Goal: Information Seeking & Learning: Compare options

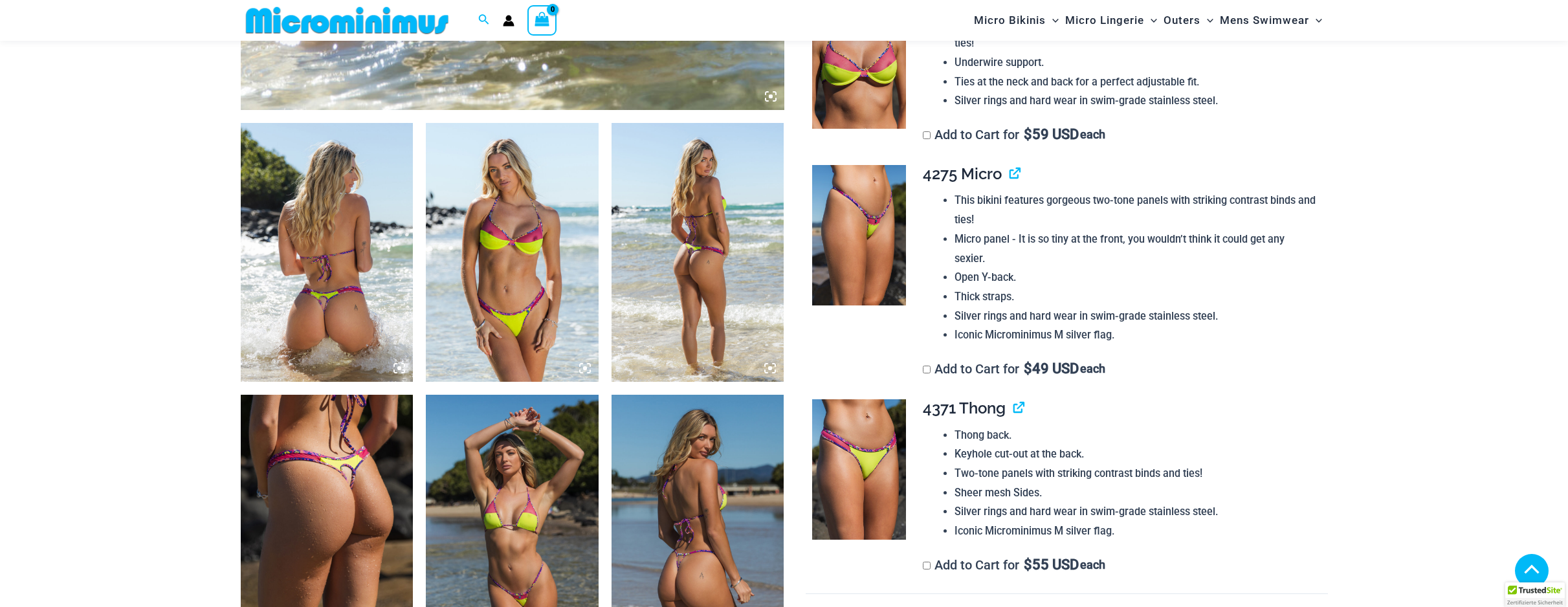
scroll to position [794, 0]
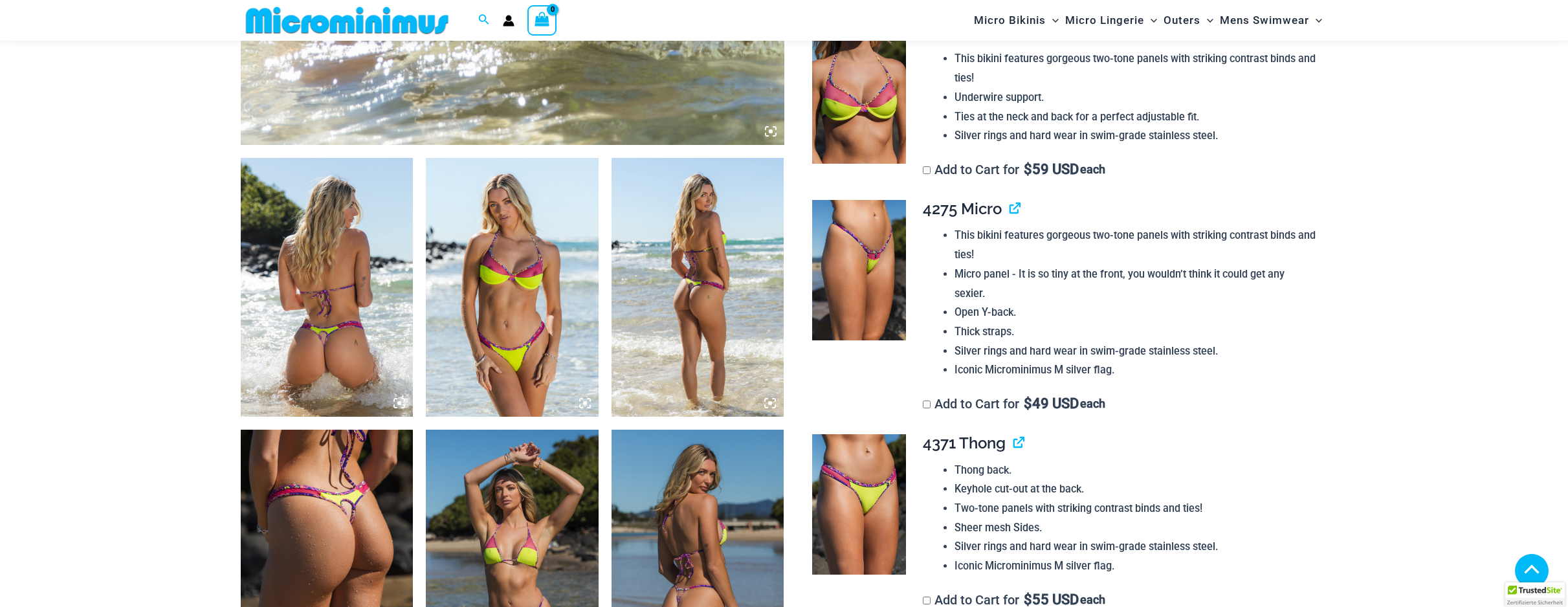
click at [494, 291] on img at bounding box center [512, 288] width 173 height 259
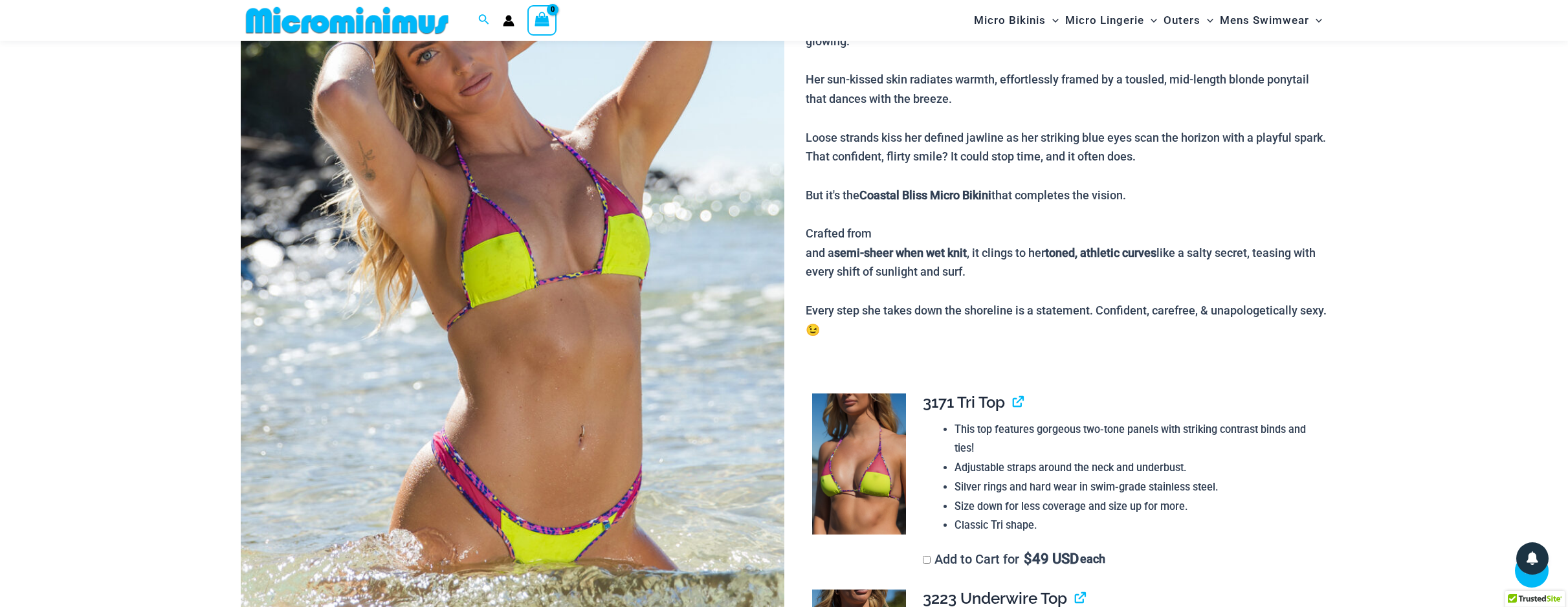
scroll to position [0, 0]
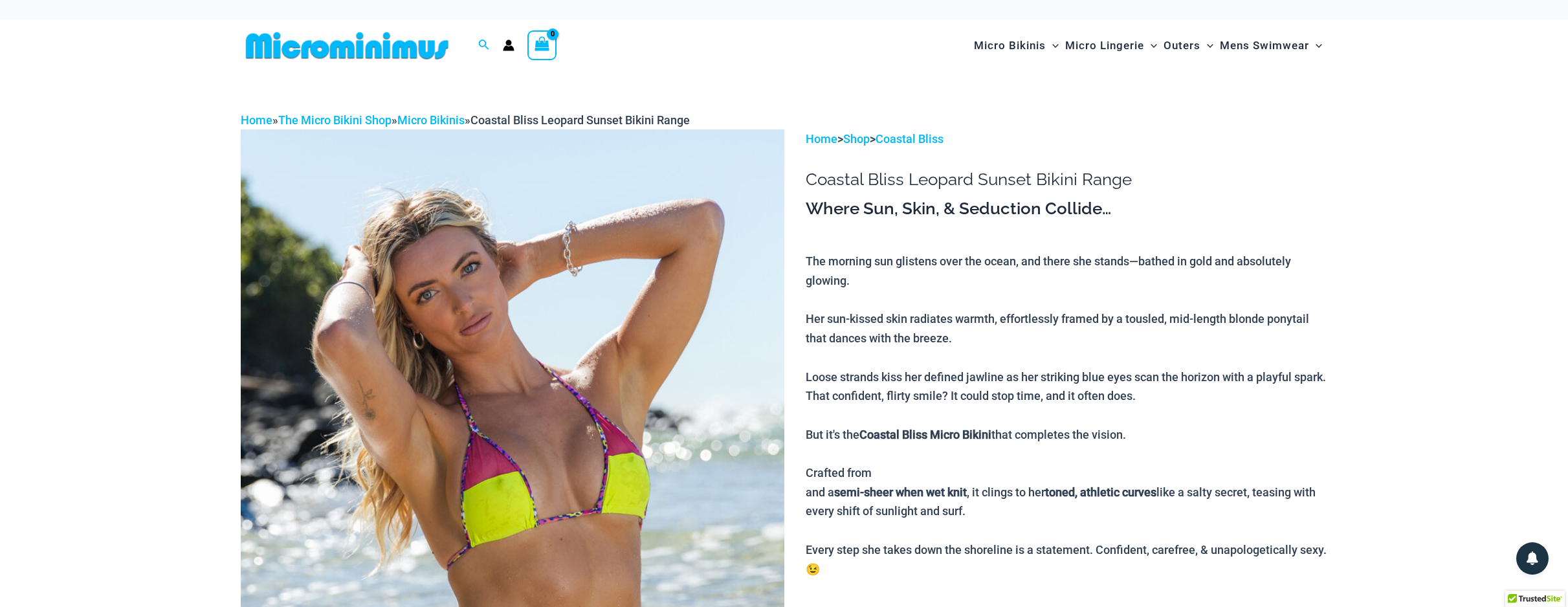
click at [369, 56] on img at bounding box center [347, 45] width 213 height 29
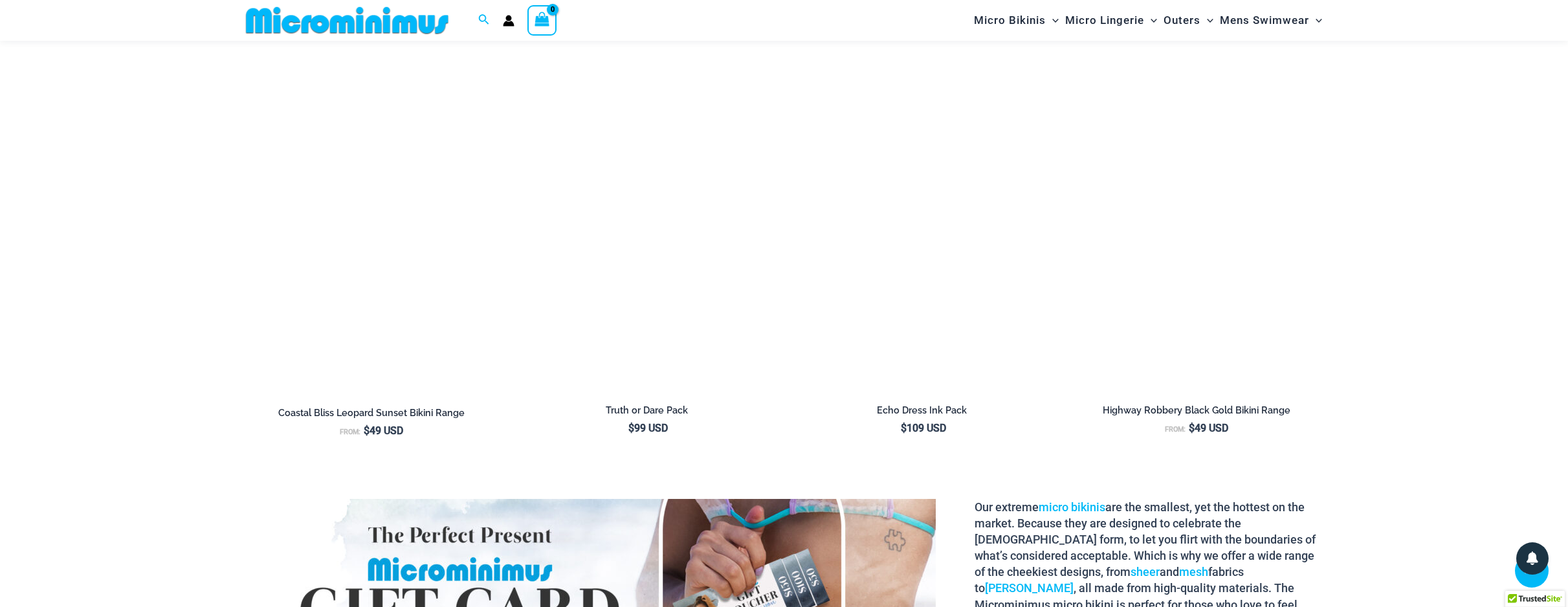
scroll to position [2038, 0]
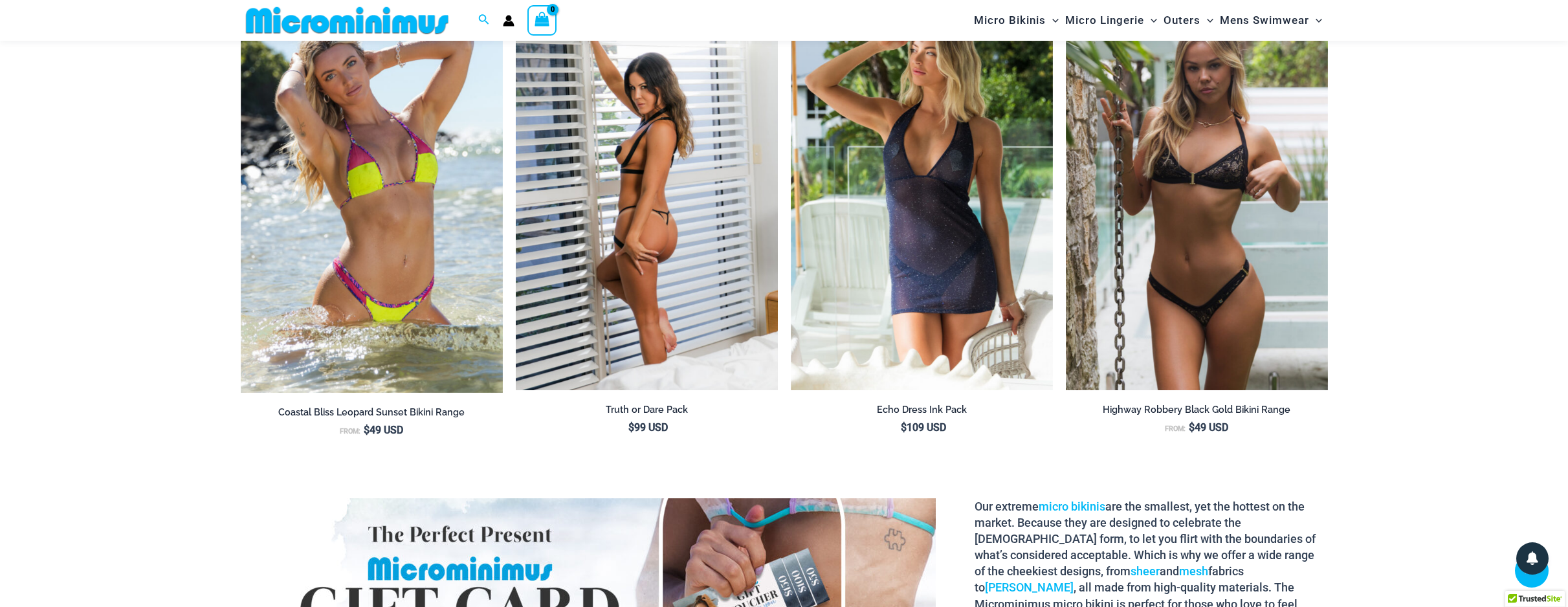
click at [638, 228] on img at bounding box center [647, 194] width 262 height 393
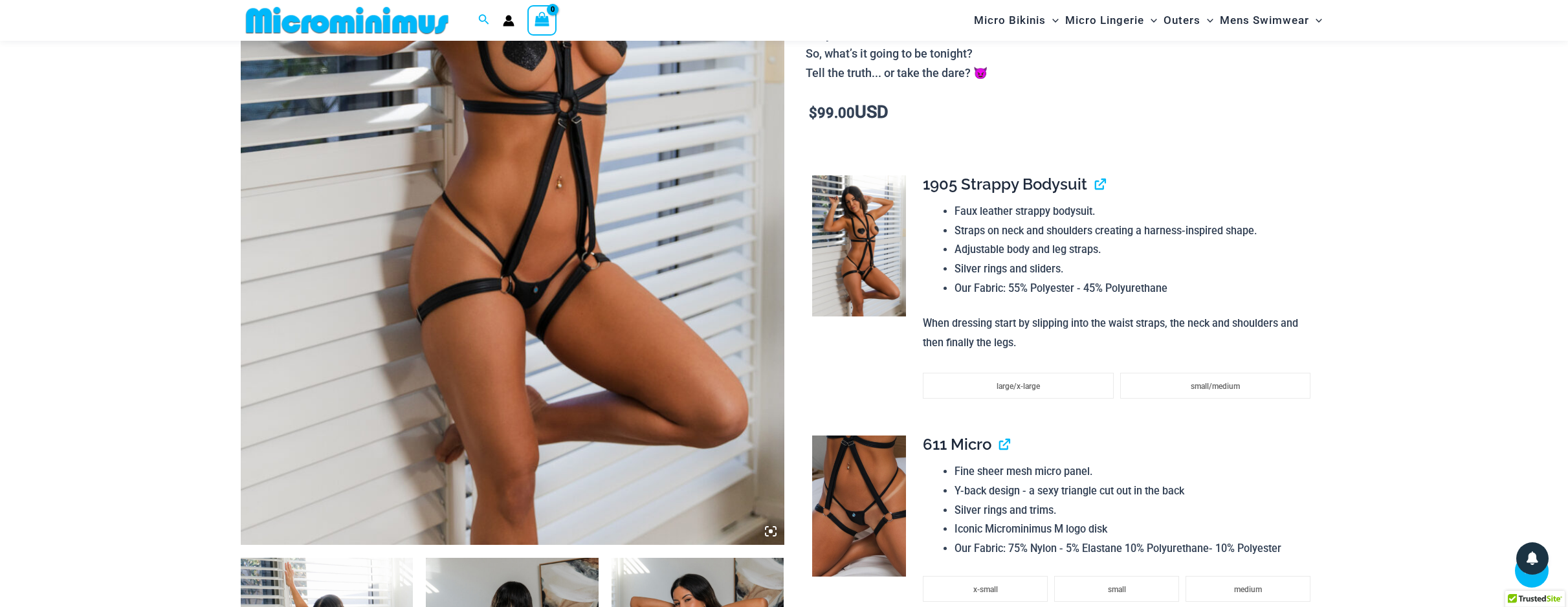
scroll to position [390, 0]
click at [876, 247] on img at bounding box center [859, 245] width 94 height 141
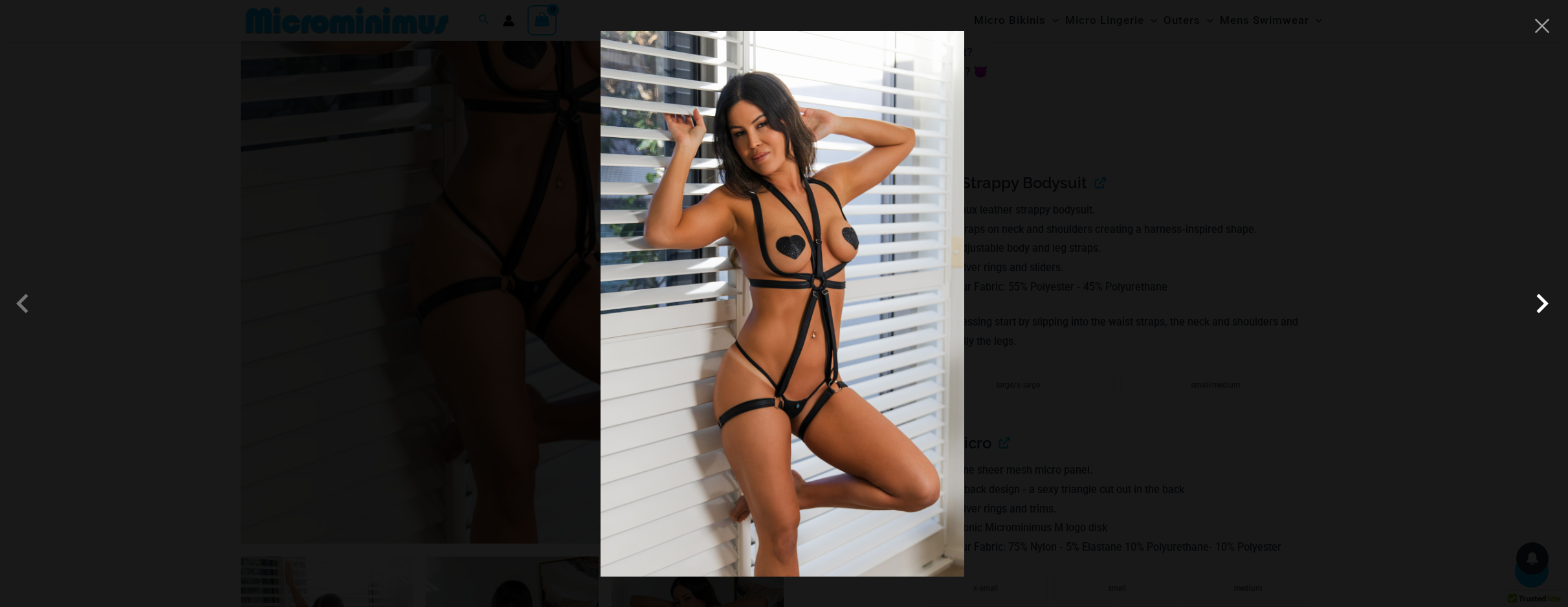
click at [1537, 305] on span at bounding box center [1541, 303] width 39 height 39
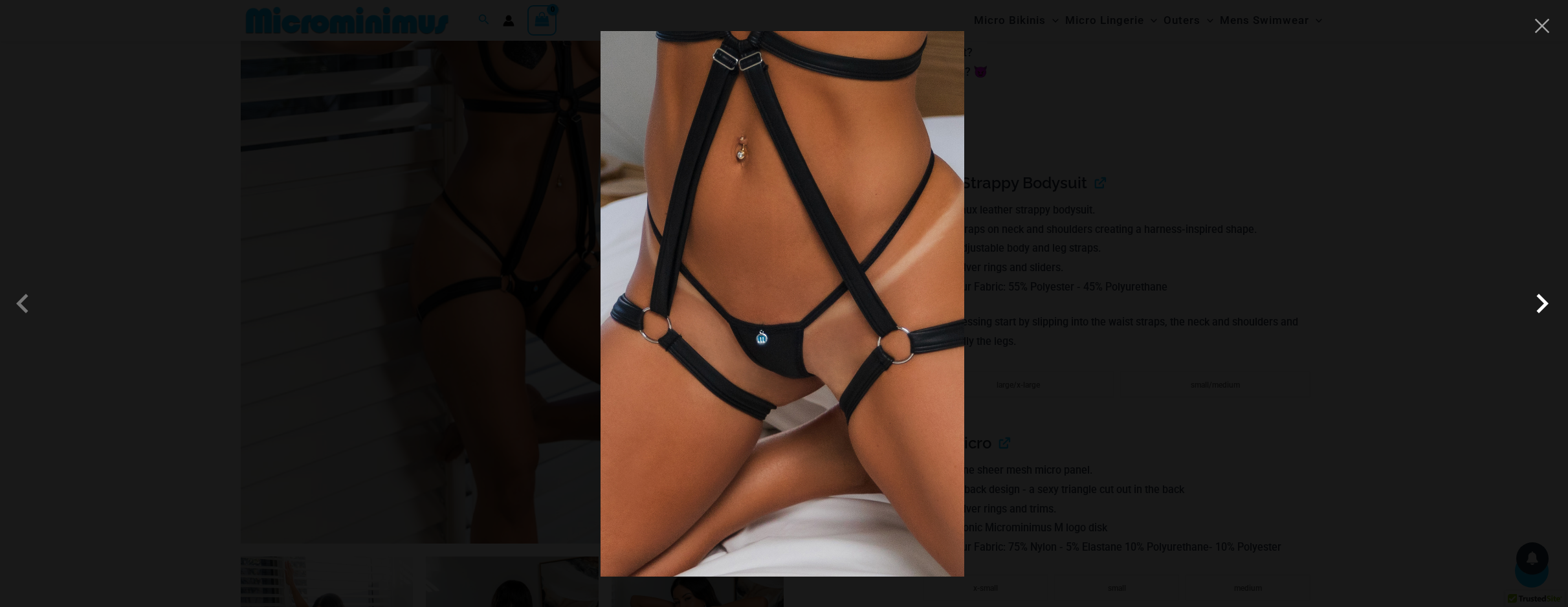
click at [1537, 305] on span at bounding box center [1541, 303] width 39 height 39
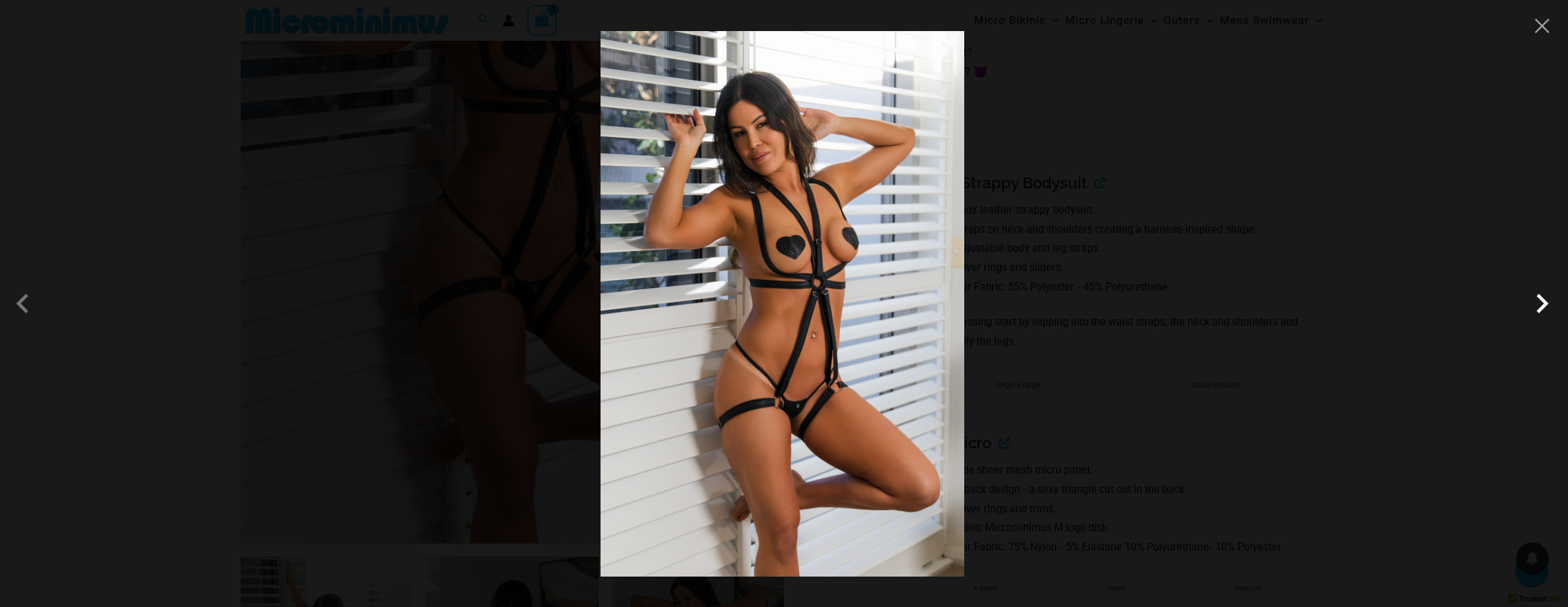
click at [1537, 305] on span at bounding box center [1541, 303] width 39 height 39
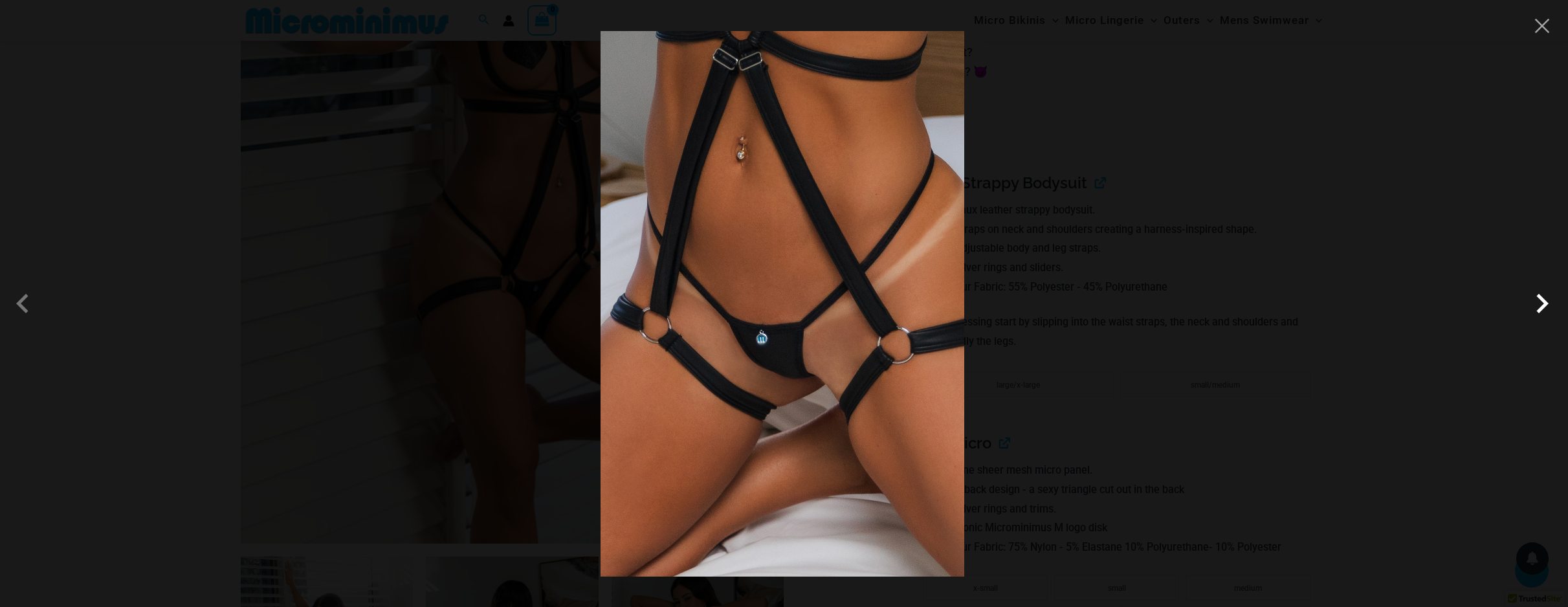
click at [1537, 305] on span at bounding box center [1541, 303] width 39 height 39
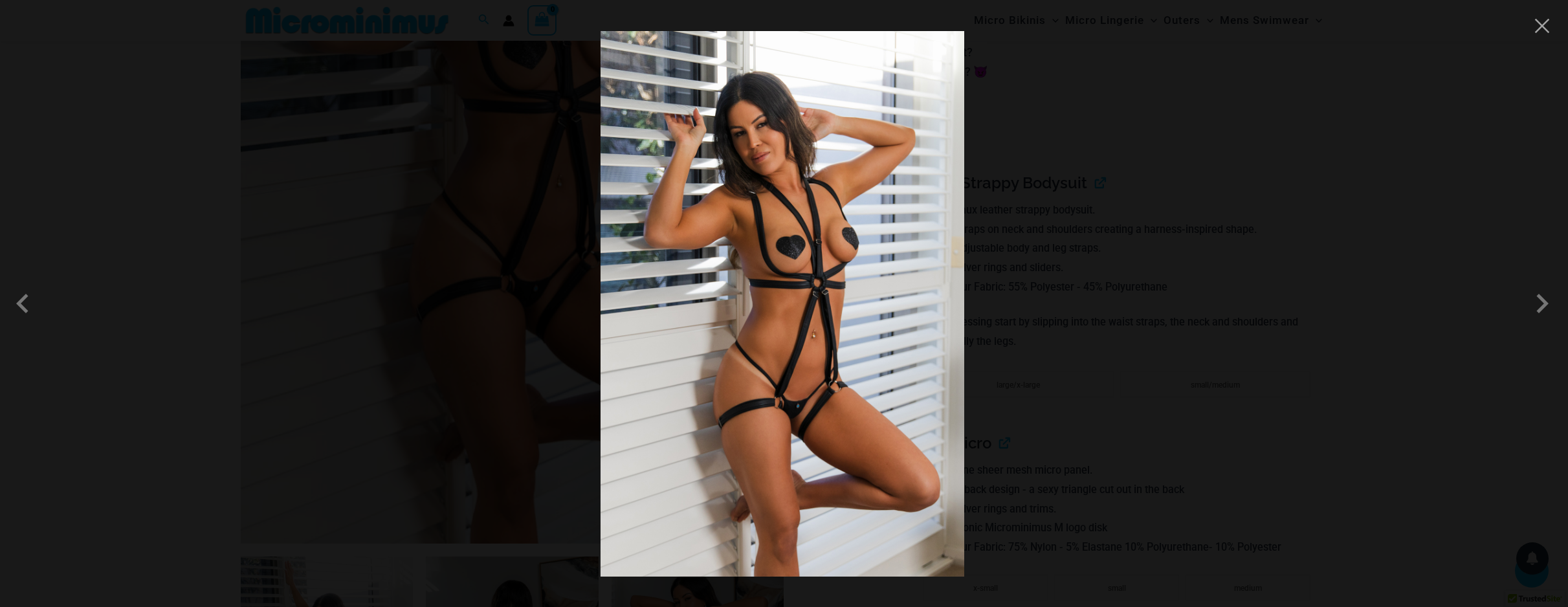
click at [1552, 25] on div at bounding box center [784, 303] width 1568 height 607
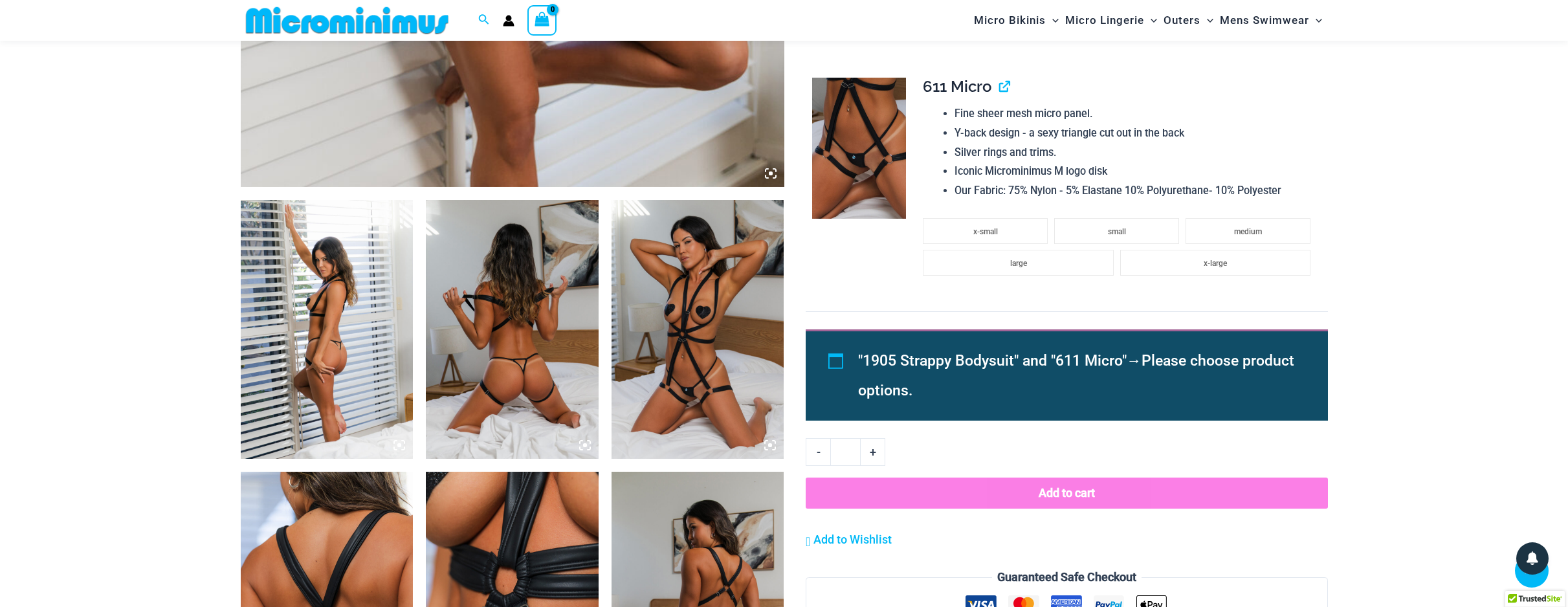
scroll to position [795, 0]
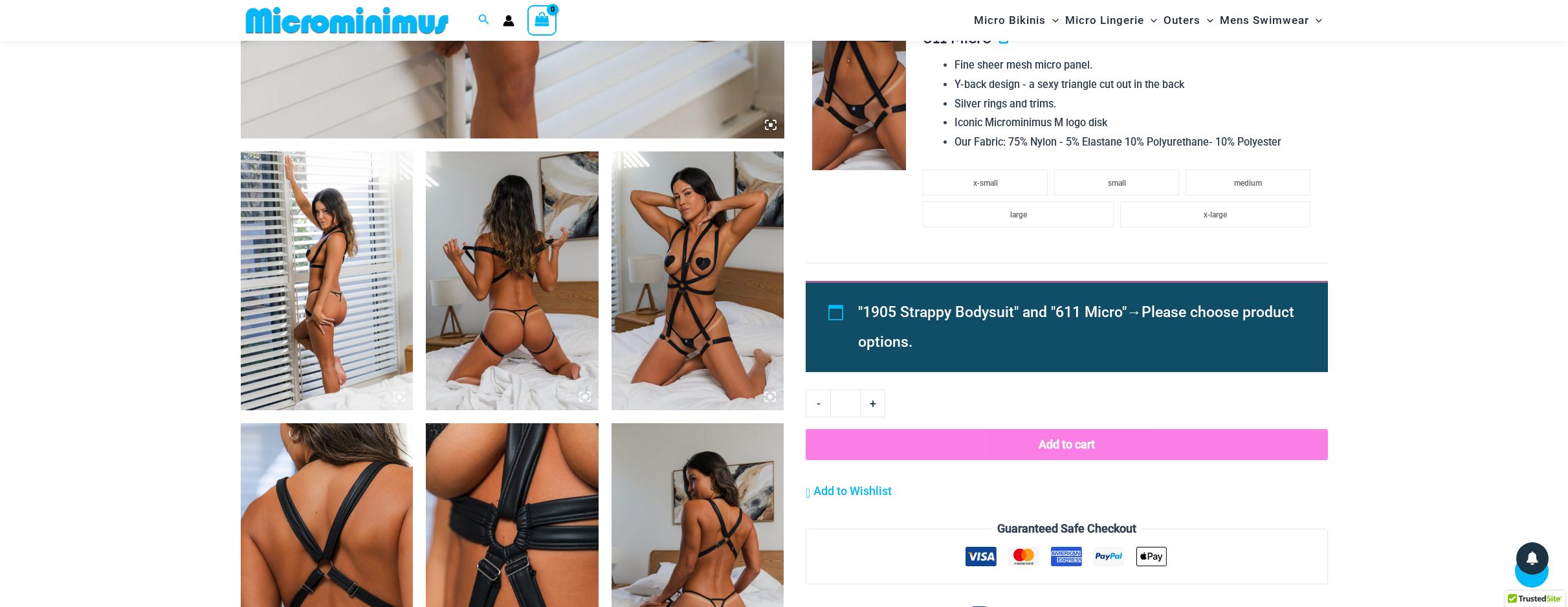
click at [381, 321] on img at bounding box center [327, 281] width 173 height 259
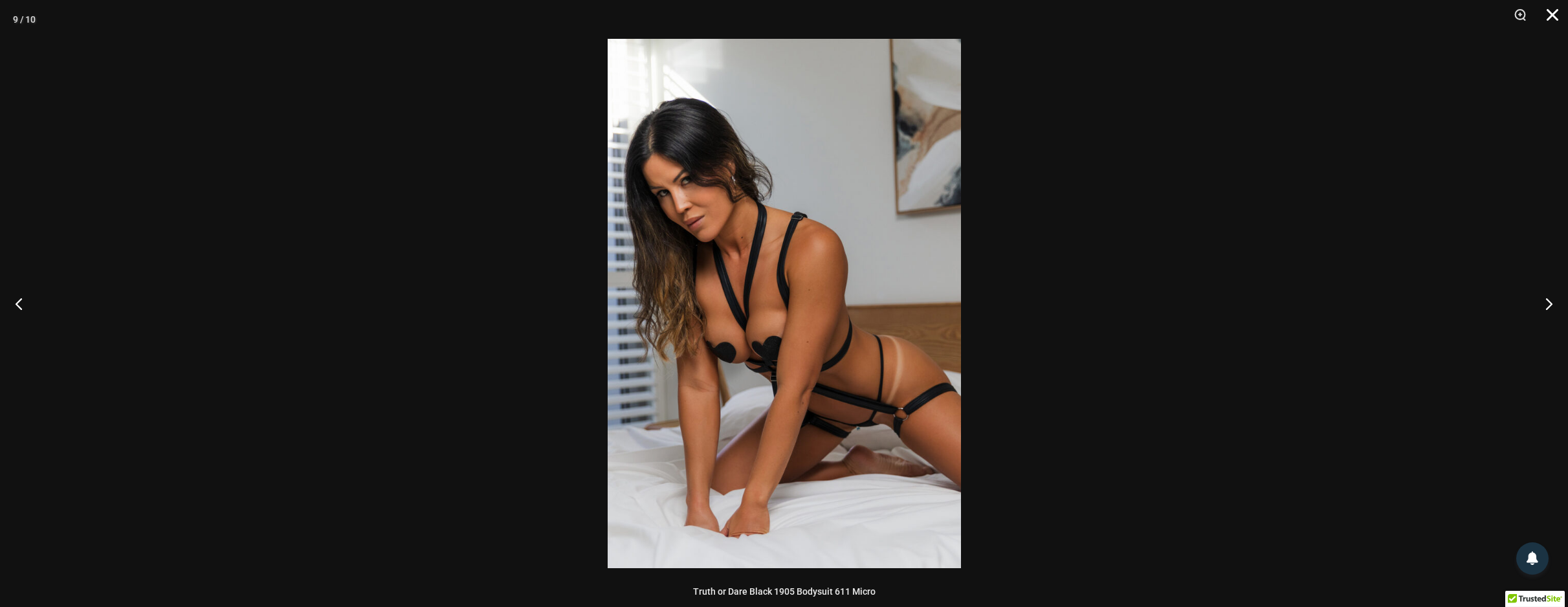
click at [1554, 15] on button "Close" at bounding box center [1548, 19] width 33 height 39
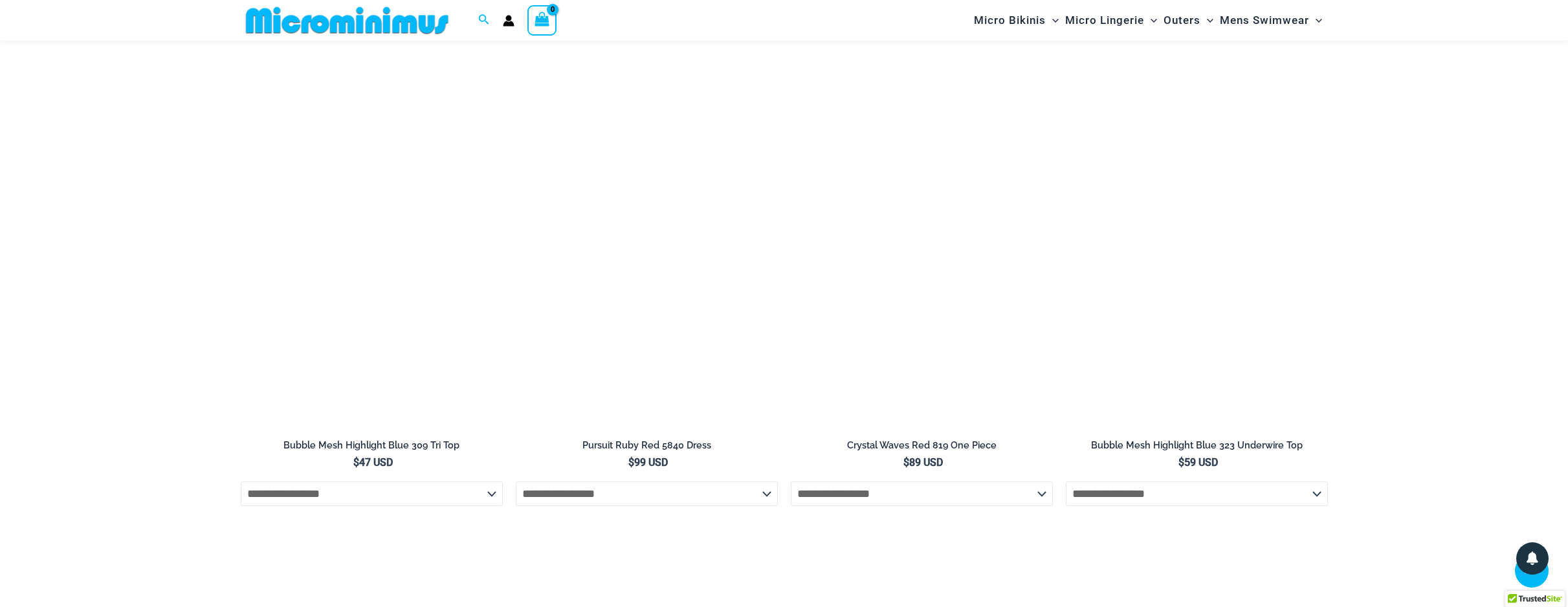
scroll to position [3076, 0]
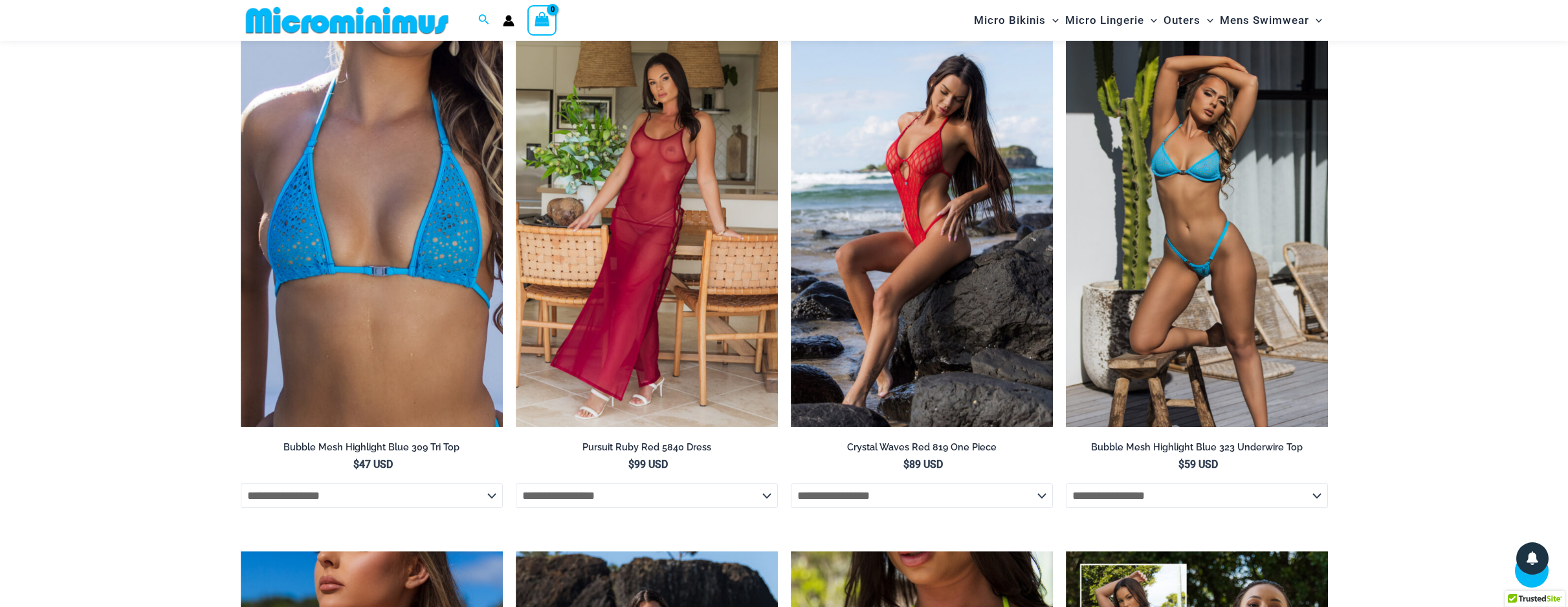
click at [1199, 299] on img at bounding box center [1196, 231] width 262 height 393
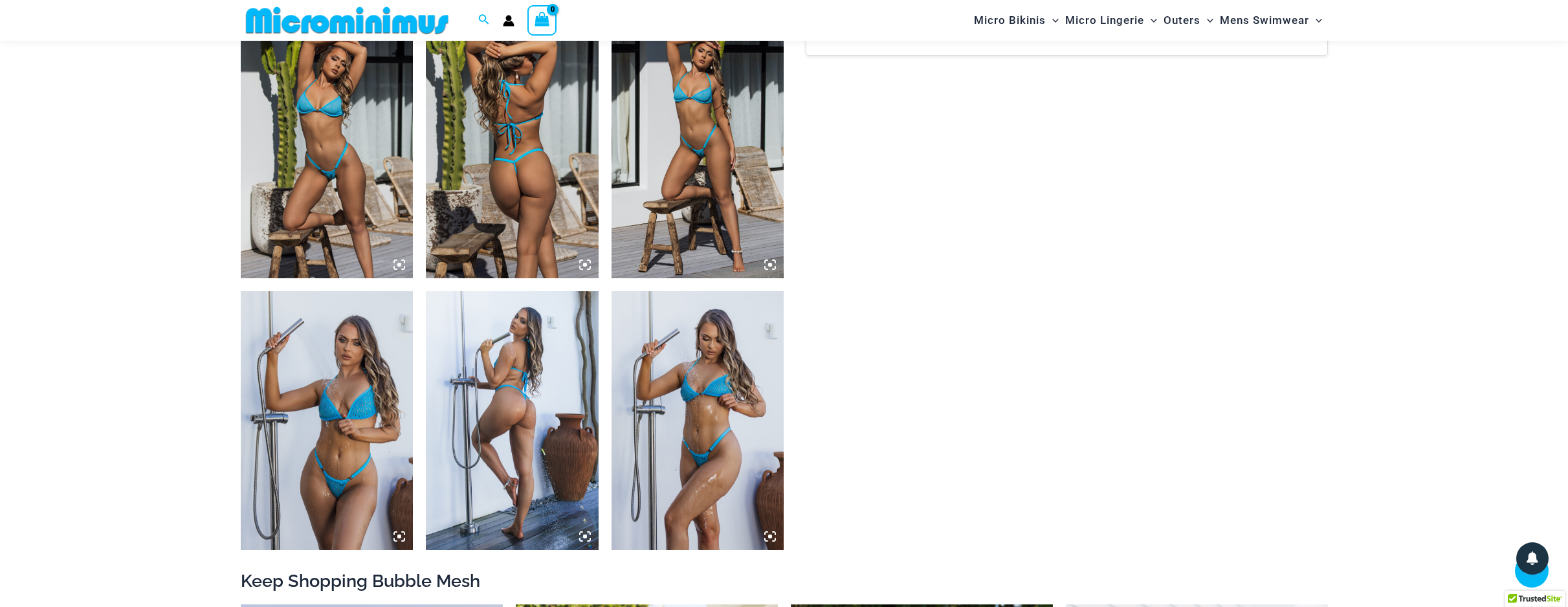
scroll to position [936, 0]
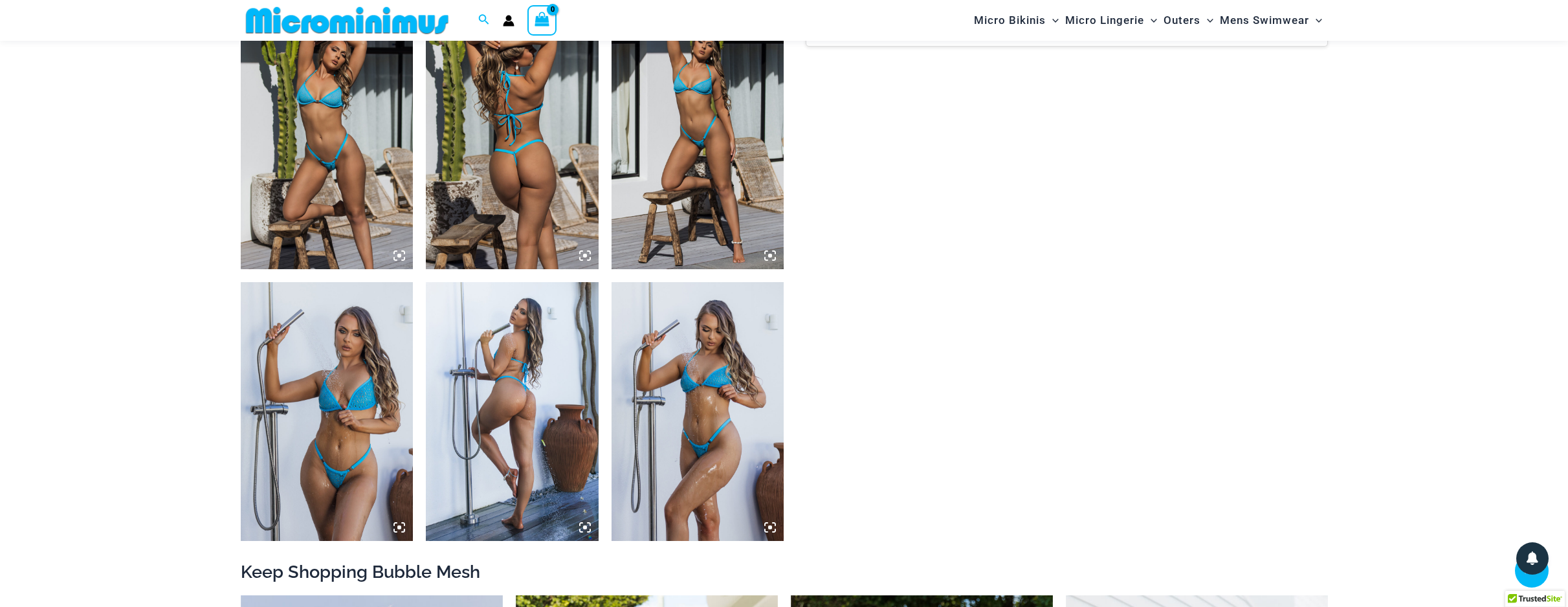
click at [283, 133] on img at bounding box center [327, 140] width 173 height 259
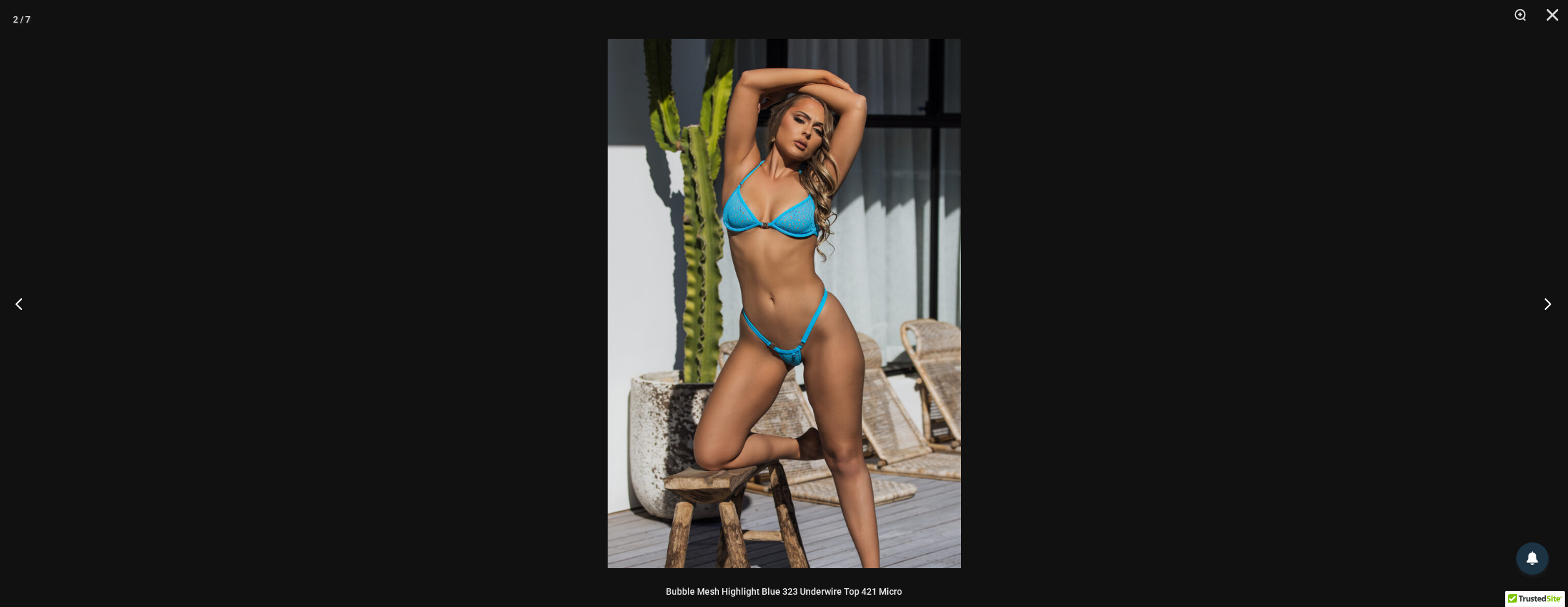
click at [1552, 298] on button "Next" at bounding box center [1544, 304] width 49 height 65
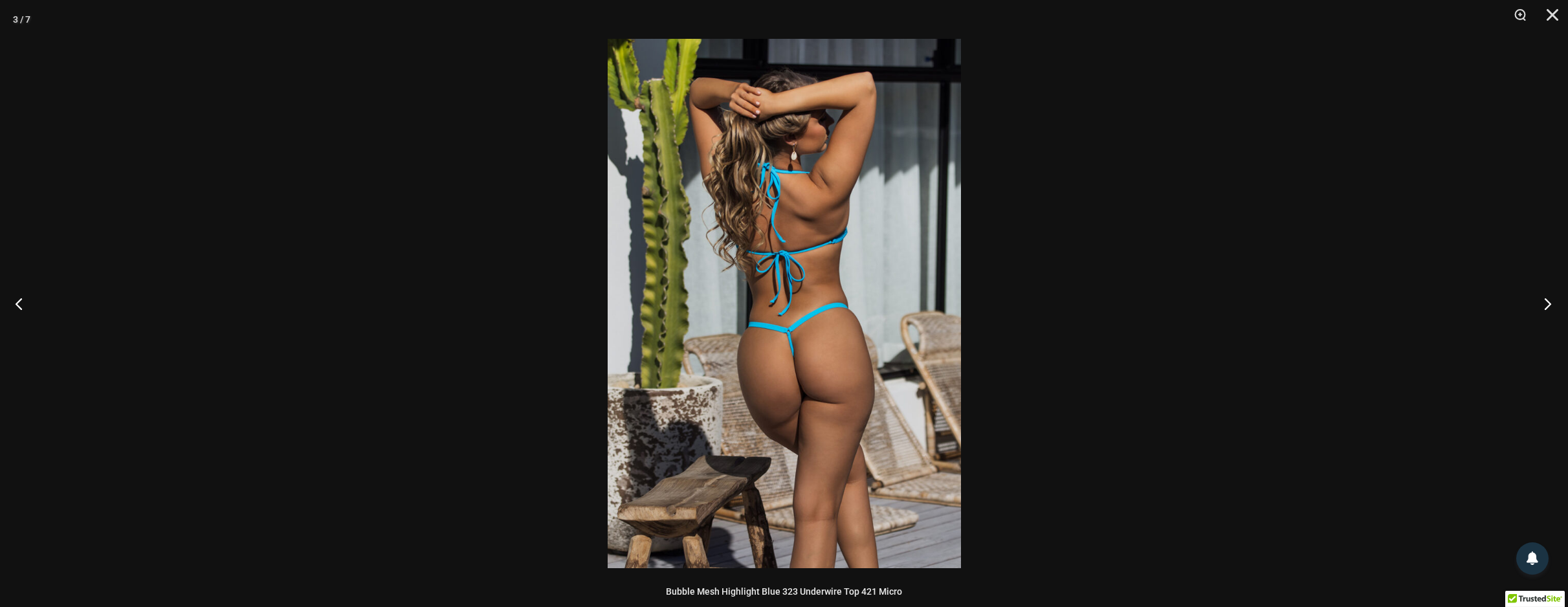
click at [1552, 297] on button "Next" at bounding box center [1544, 304] width 49 height 65
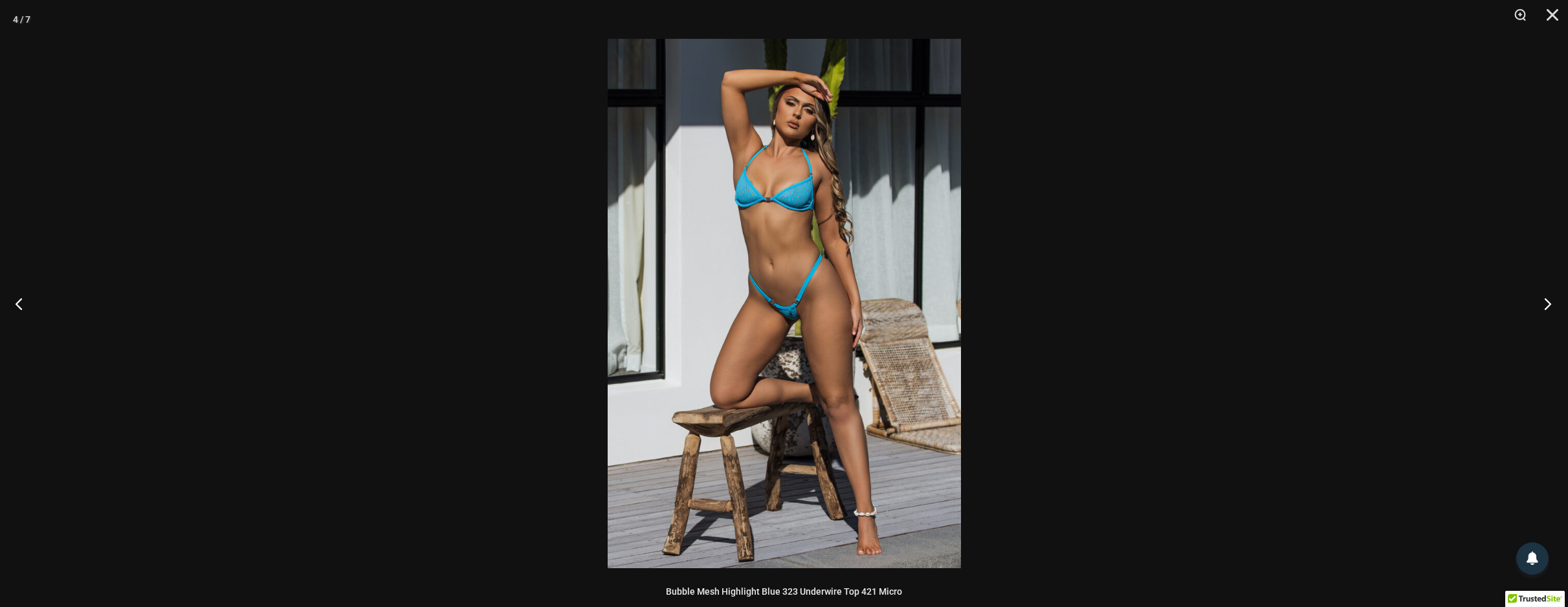
click at [1552, 297] on button "Next" at bounding box center [1544, 304] width 49 height 65
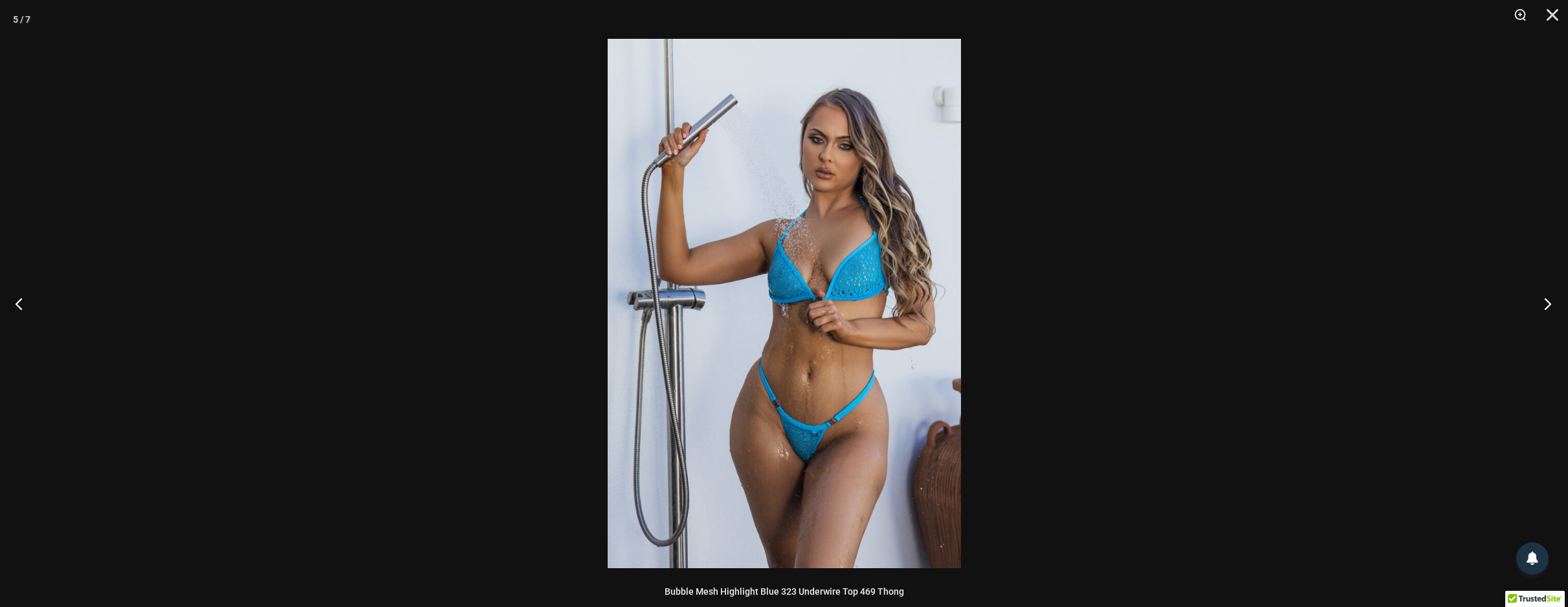
click at [1552, 297] on button "Next" at bounding box center [1544, 304] width 49 height 65
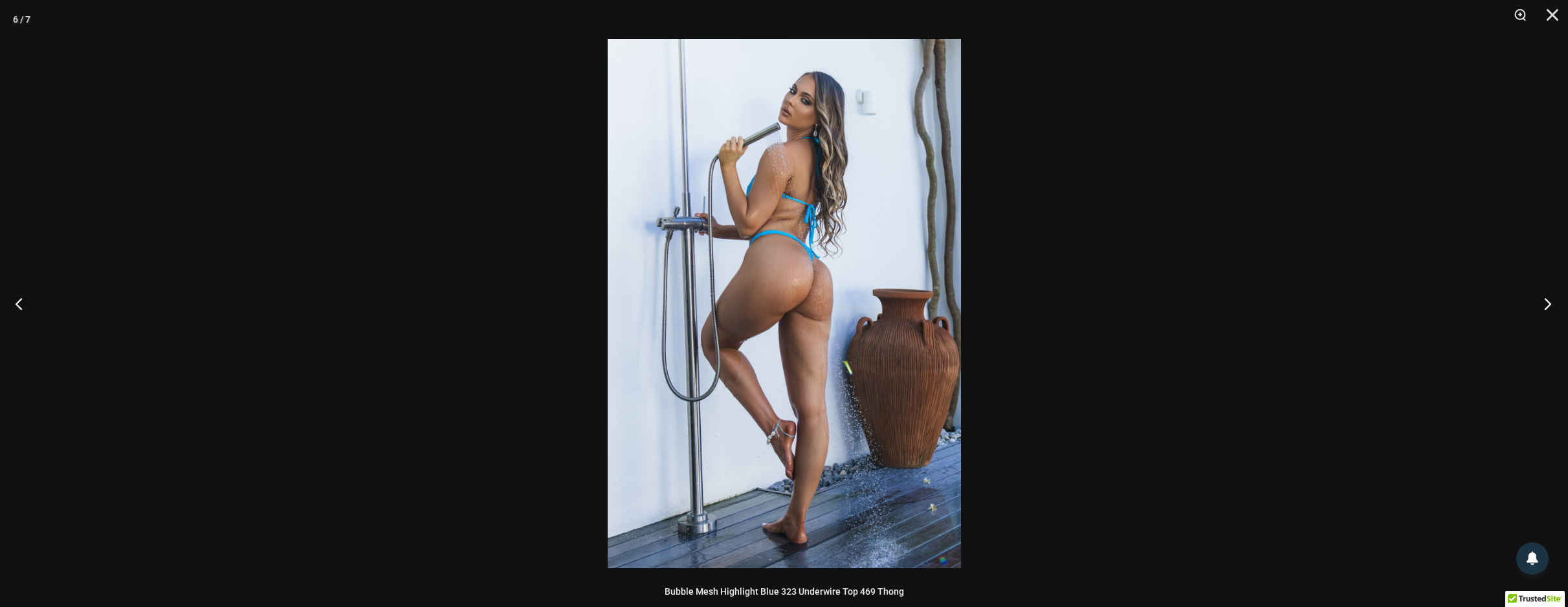
click at [1552, 297] on button "Next" at bounding box center [1544, 304] width 49 height 65
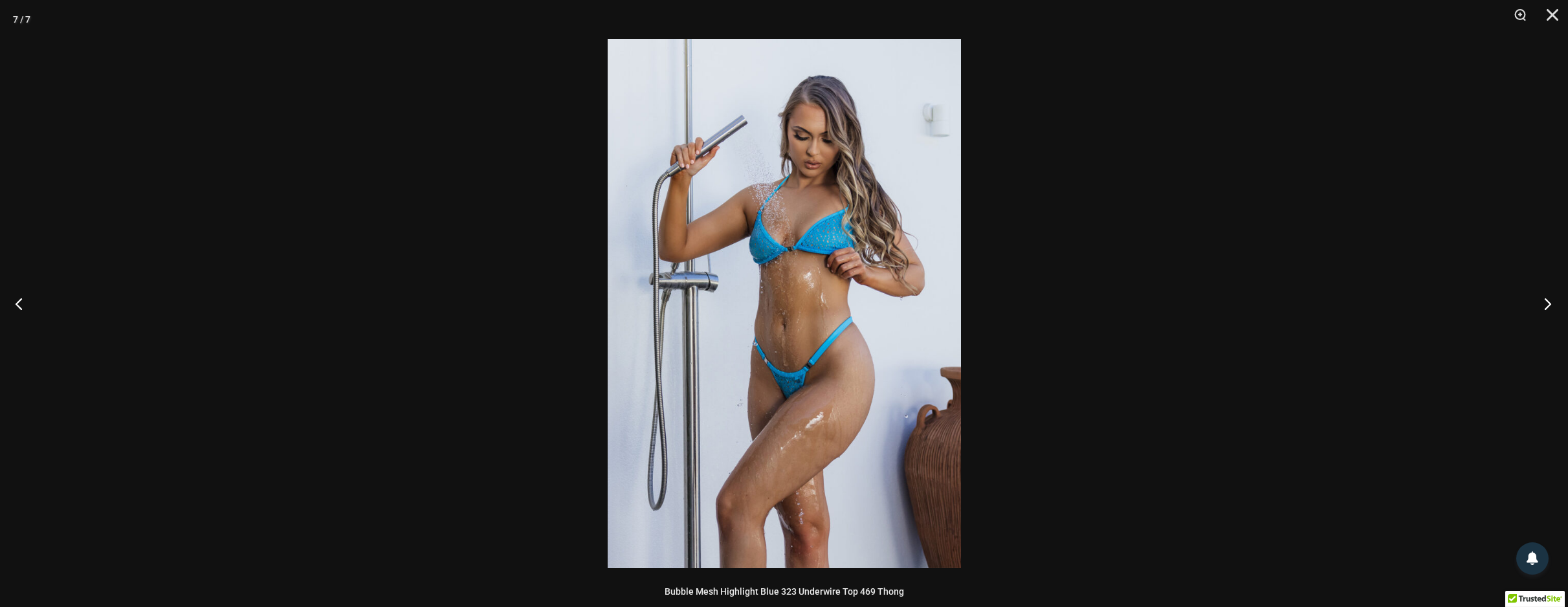
click at [1552, 297] on button "Next" at bounding box center [1544, 304] width 49 height 65
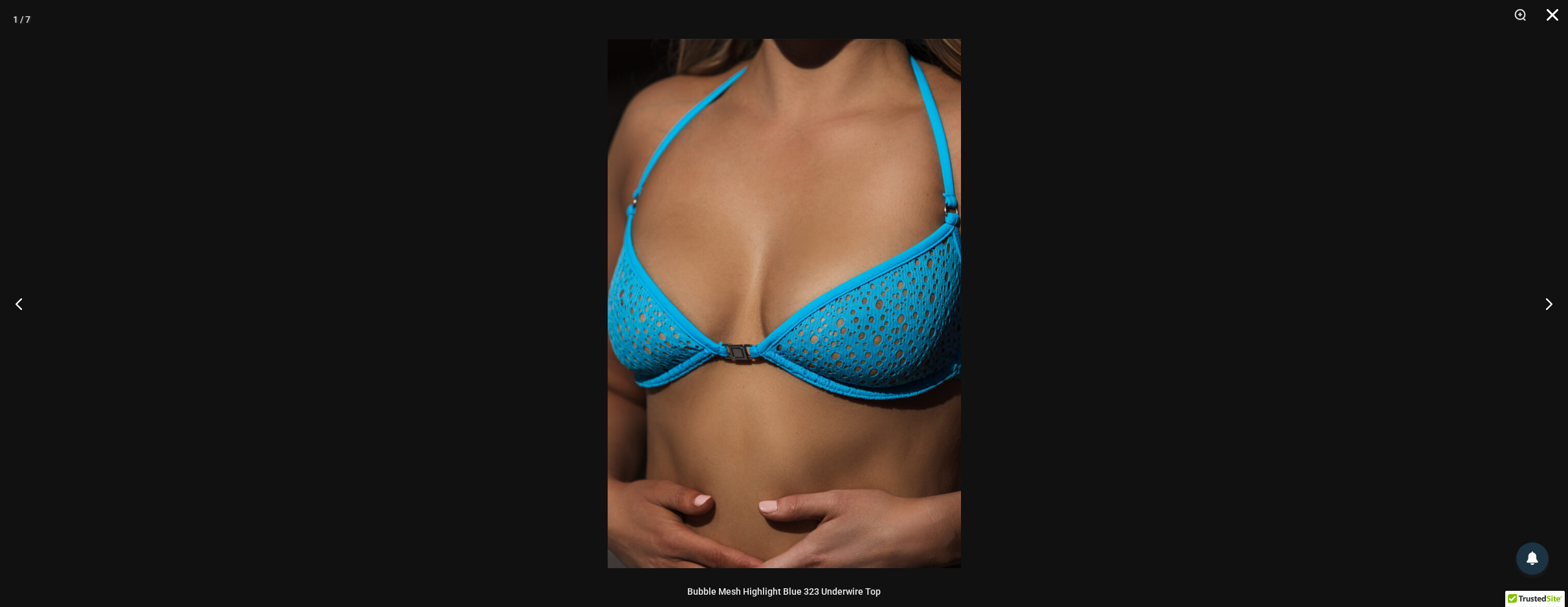
click at [1546, 15] on button "Close" at bounding box center [1548, 19] width 33 height 39
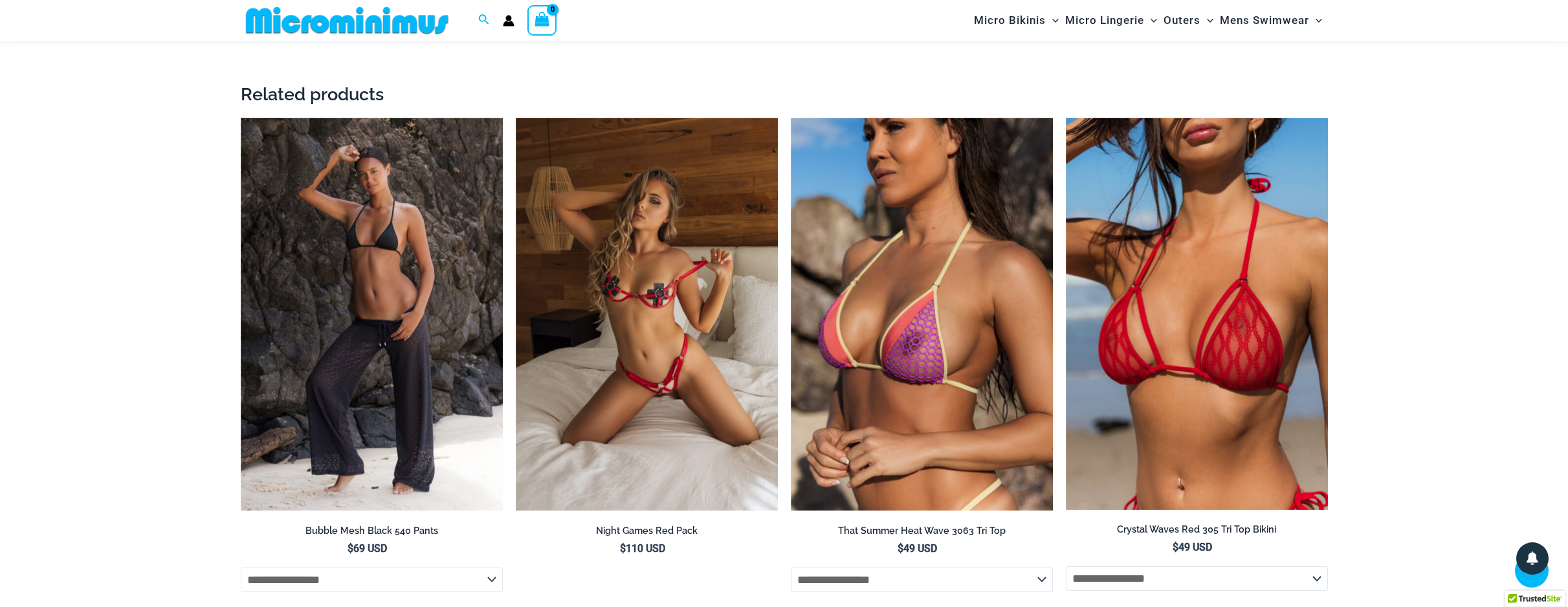
scroll to position [2412, 0]
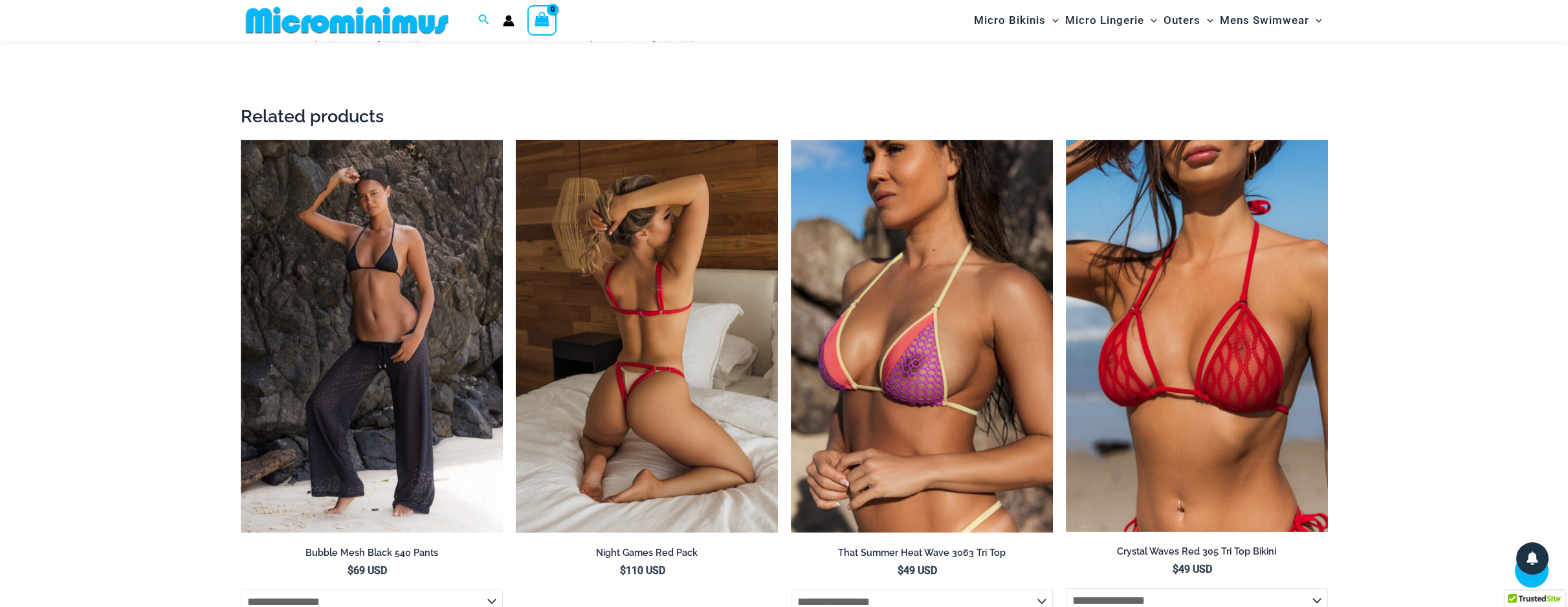
click at [708, 326] on img at bounding box center [647, 336] width 262 height 393
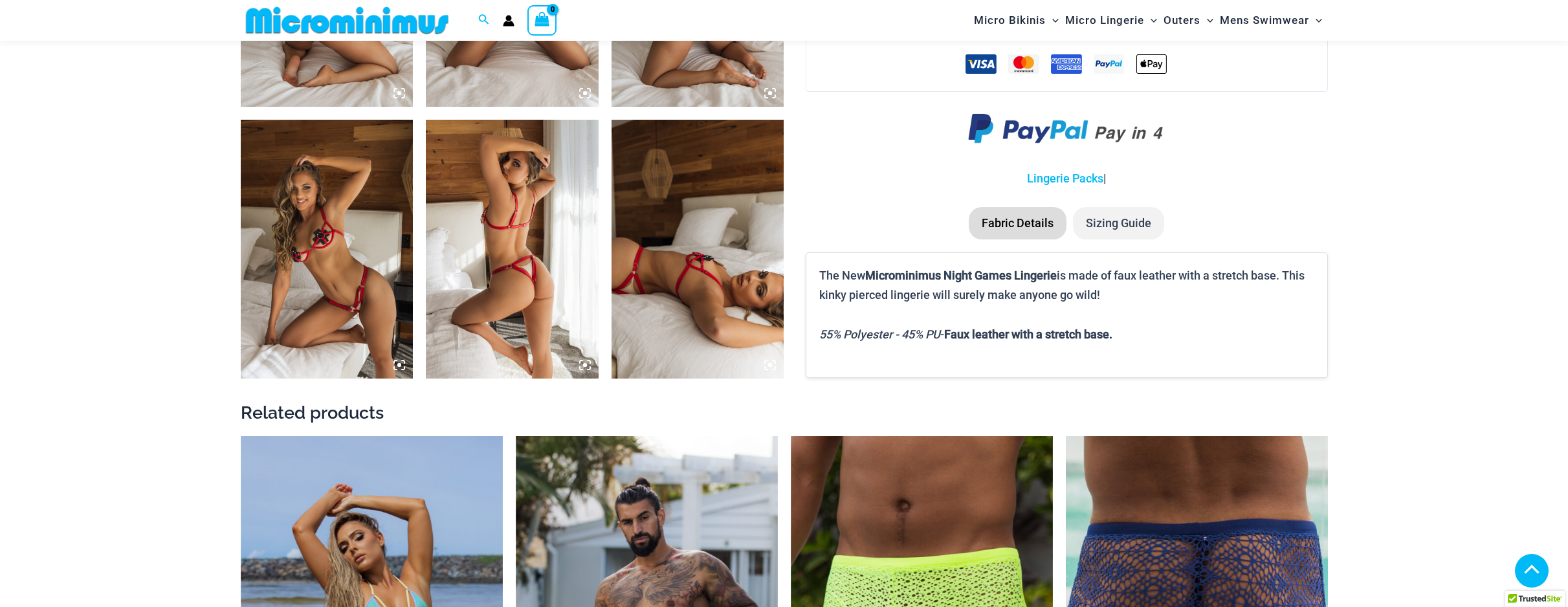
scroll to position [1085, 0]
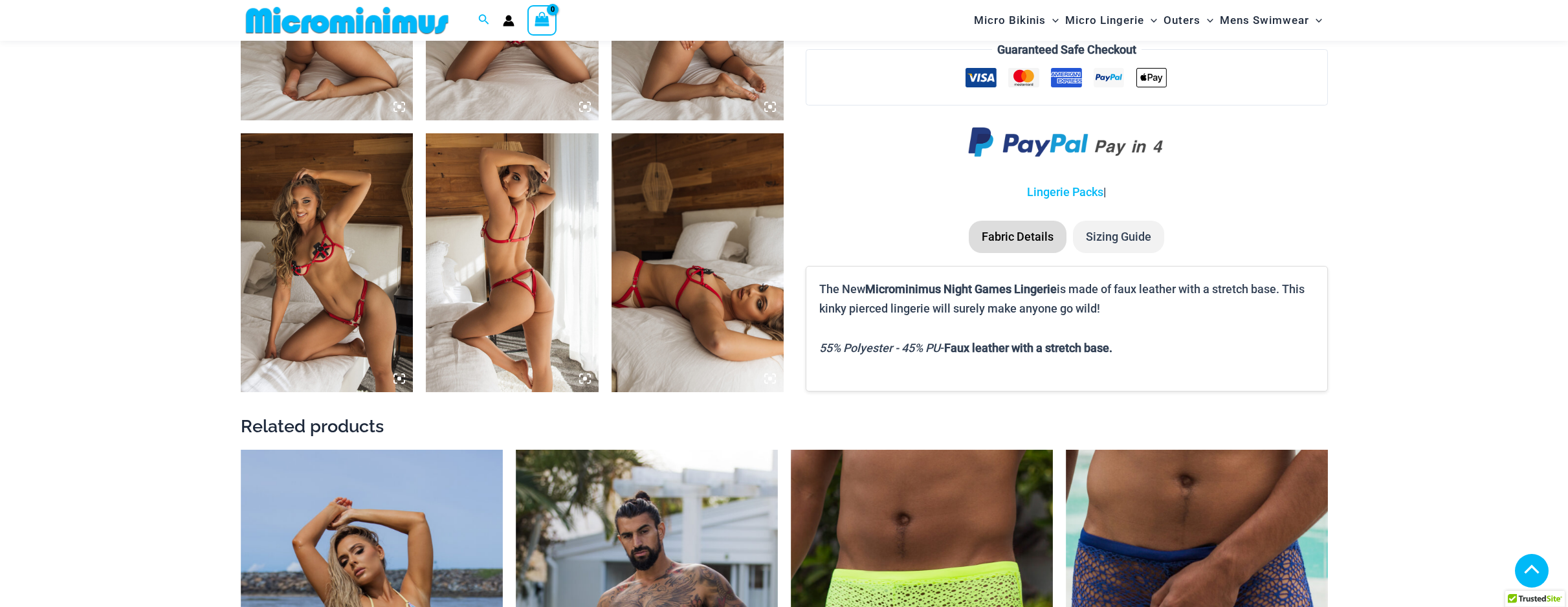
click at [379, 277] on img at bounding box center [327, 262] width 173 height 259
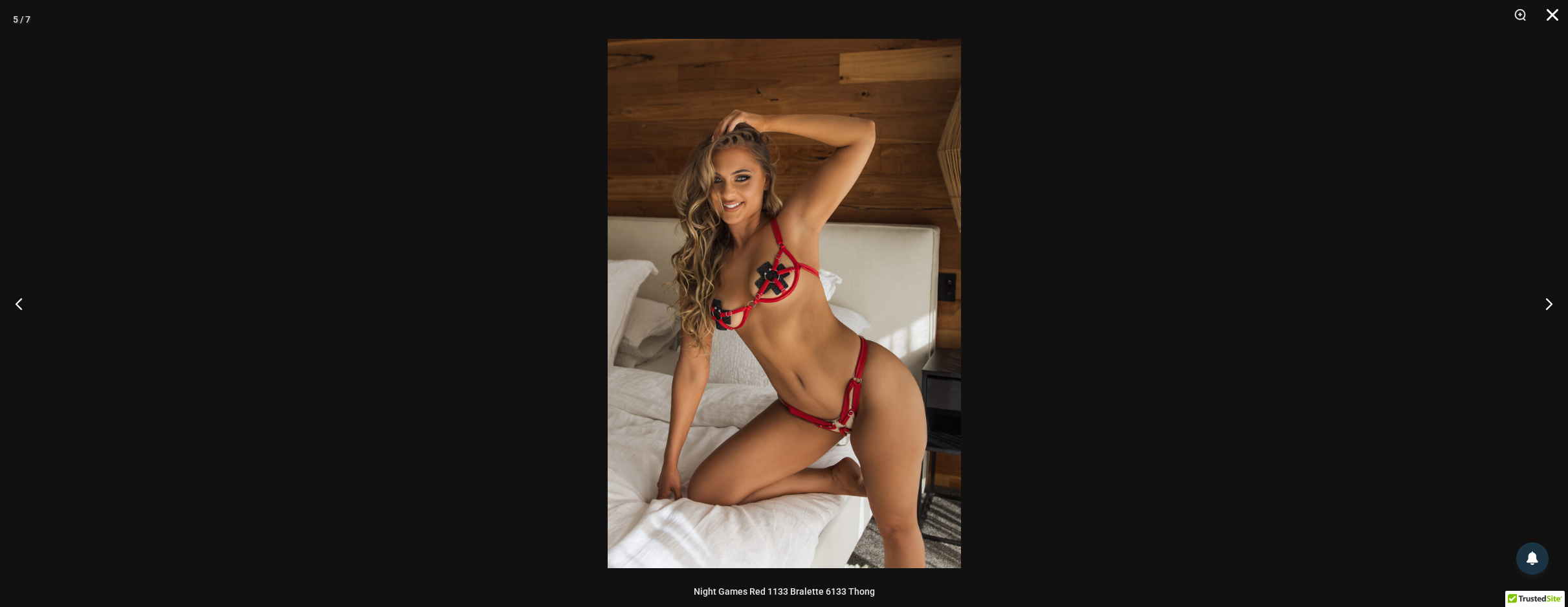
click at [1561, 12] on button "Close" at bounding box center [1548, 19] width 33 height 39
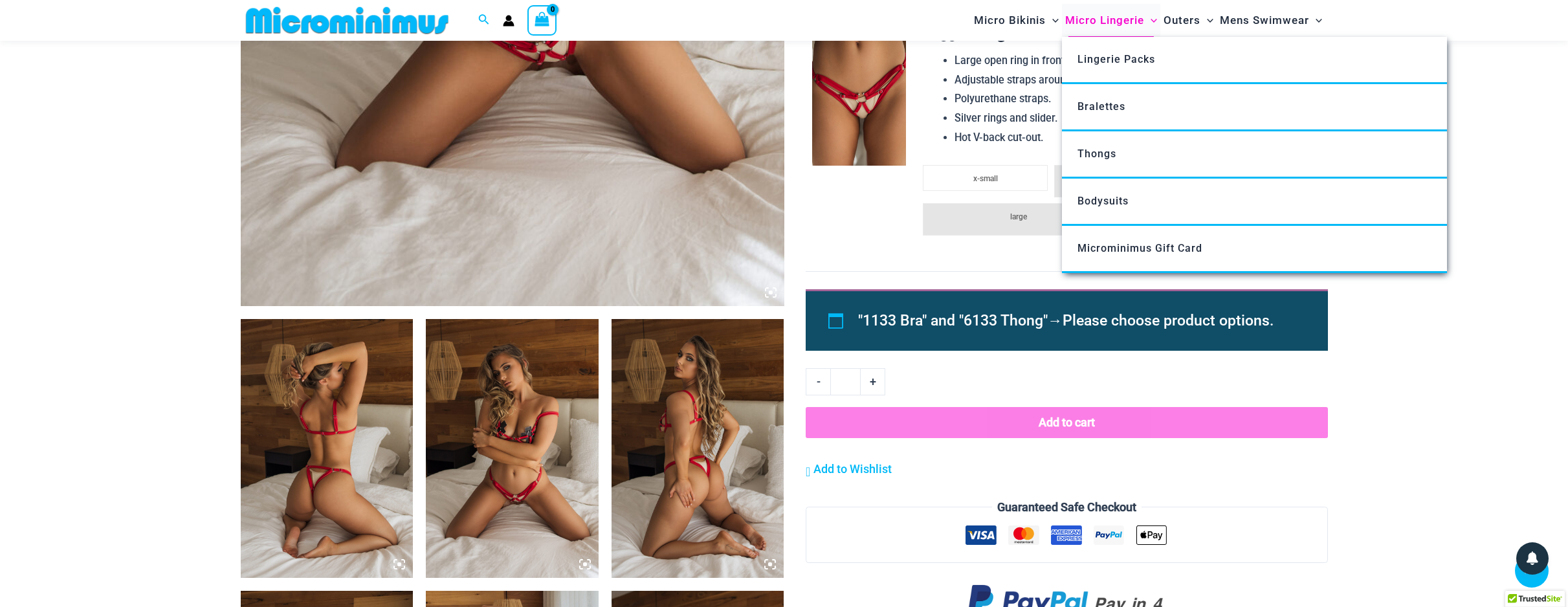
scroll to position [0, 0]
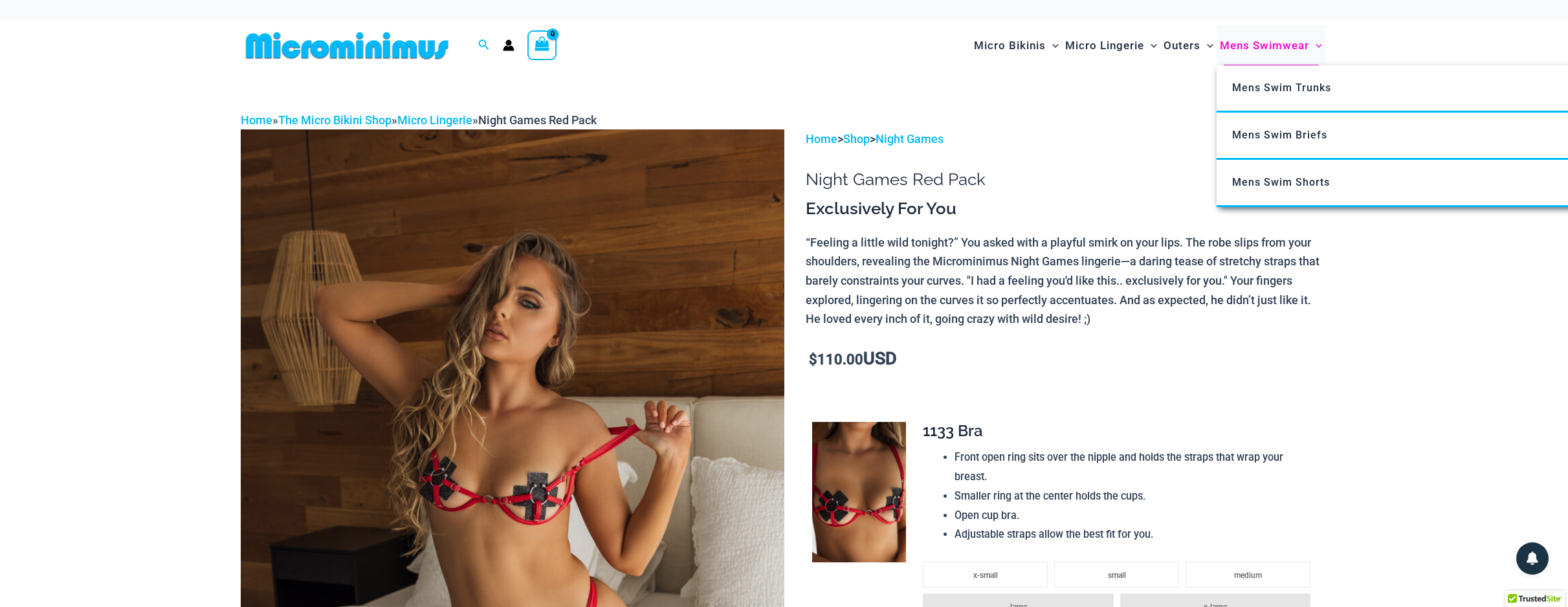
click at [1284, 52] on span "Mens Swimwear" at bounding box center [1264, 45] width 89 height 33
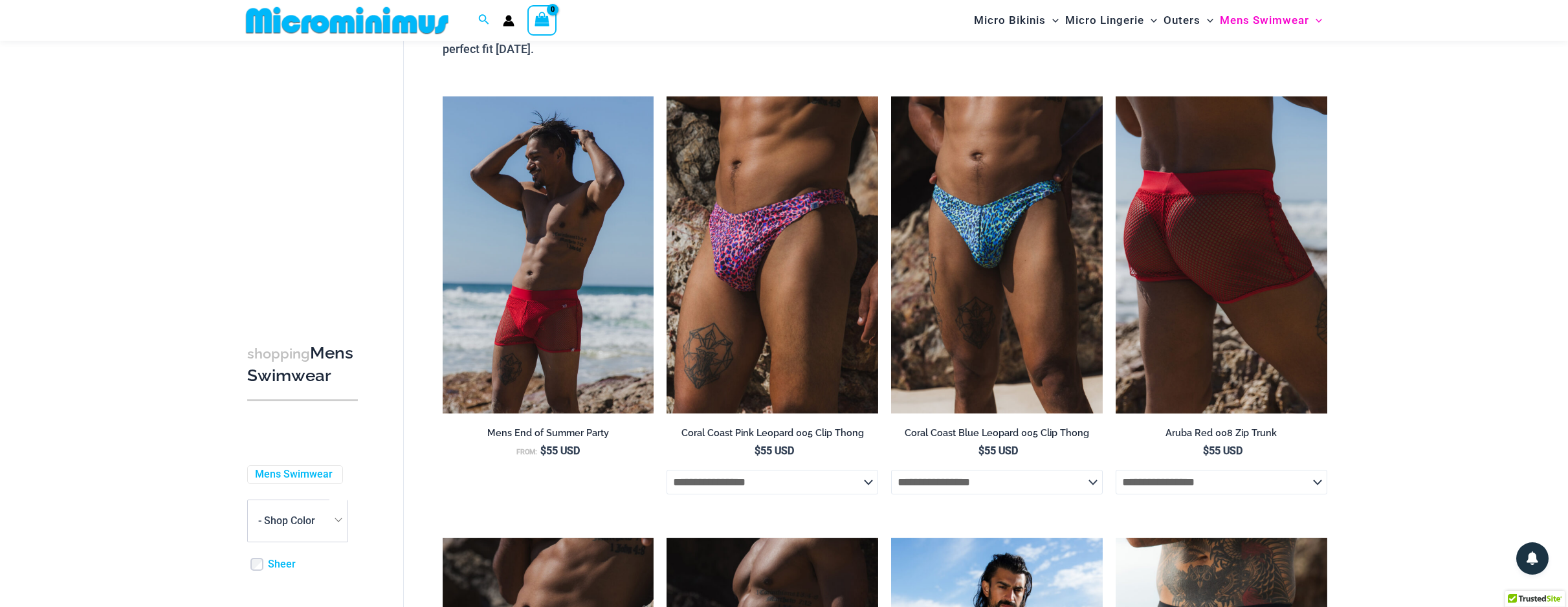
scroll to position [144, 1]
click at [1281, 206] on img at bounding box center [1221, 254] width 211 height 317
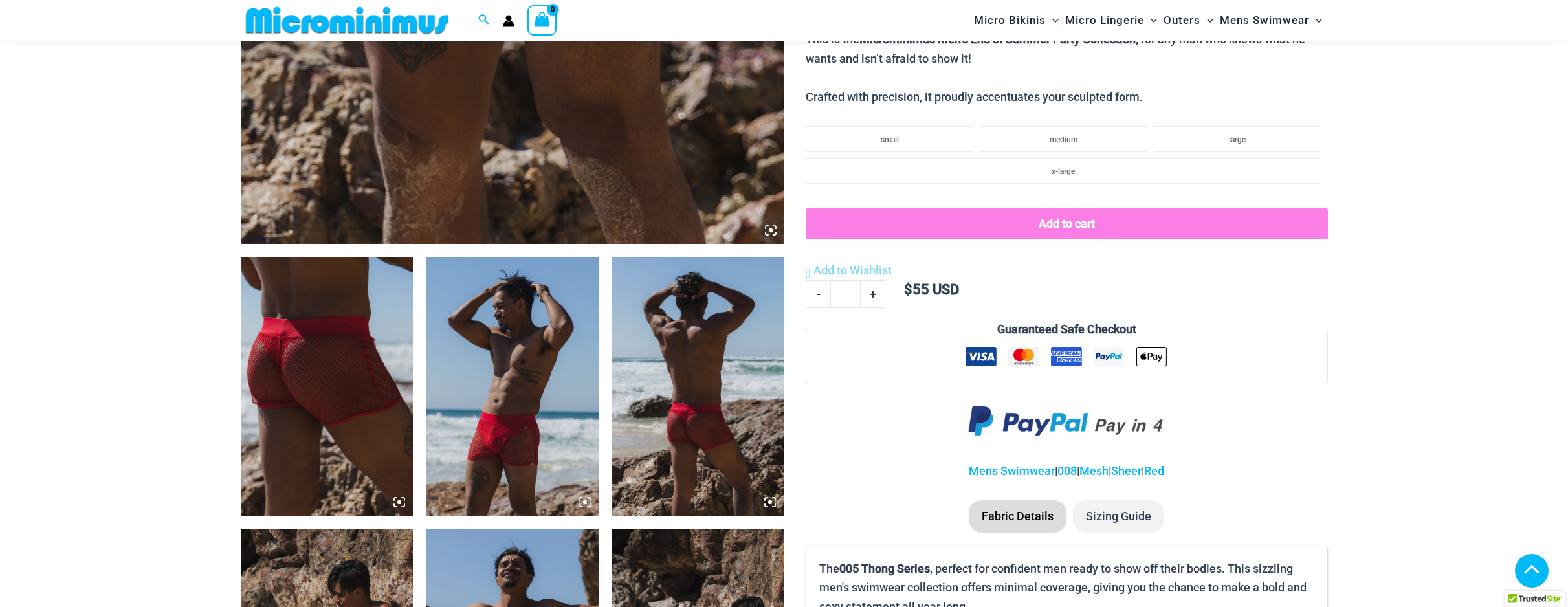
scroll to position [922, 0]
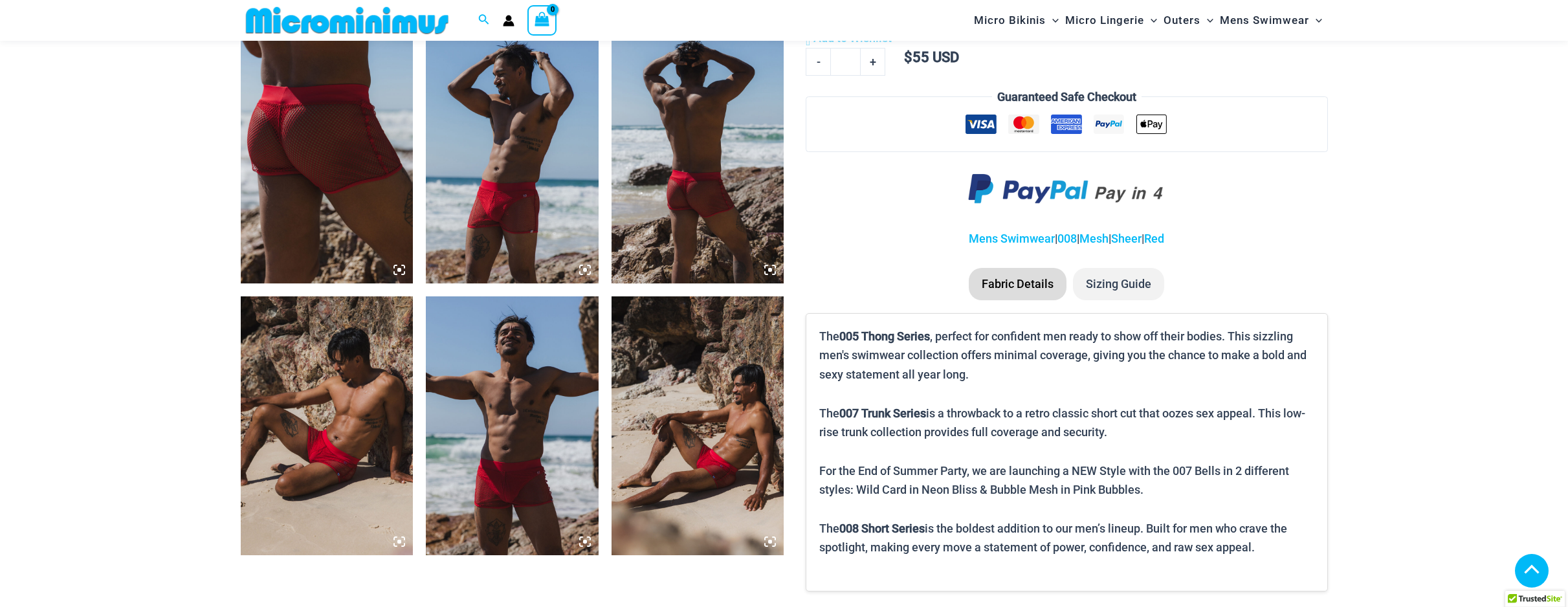
click at [562, 211] on img at bounding box center [512, 154] width 173 height 259
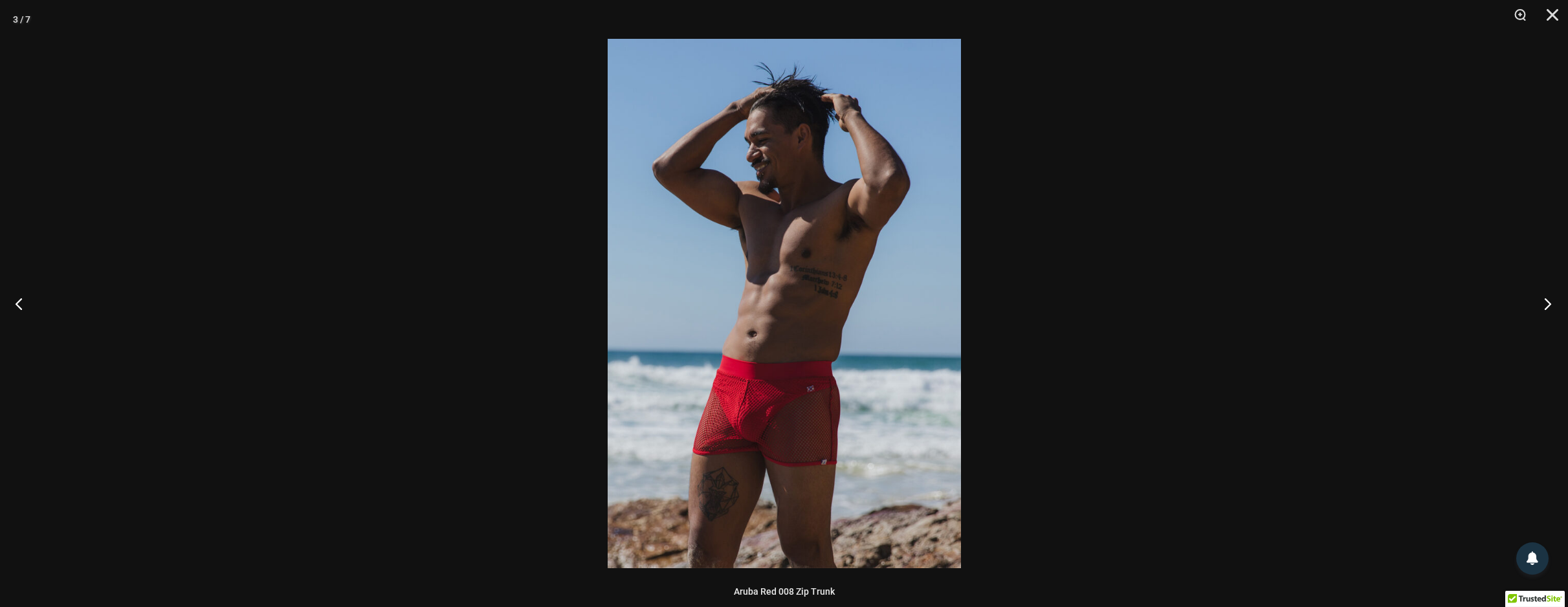
click at [1547, 305] on button "Next" at bounding box center [1544, 304] width 49 height 65
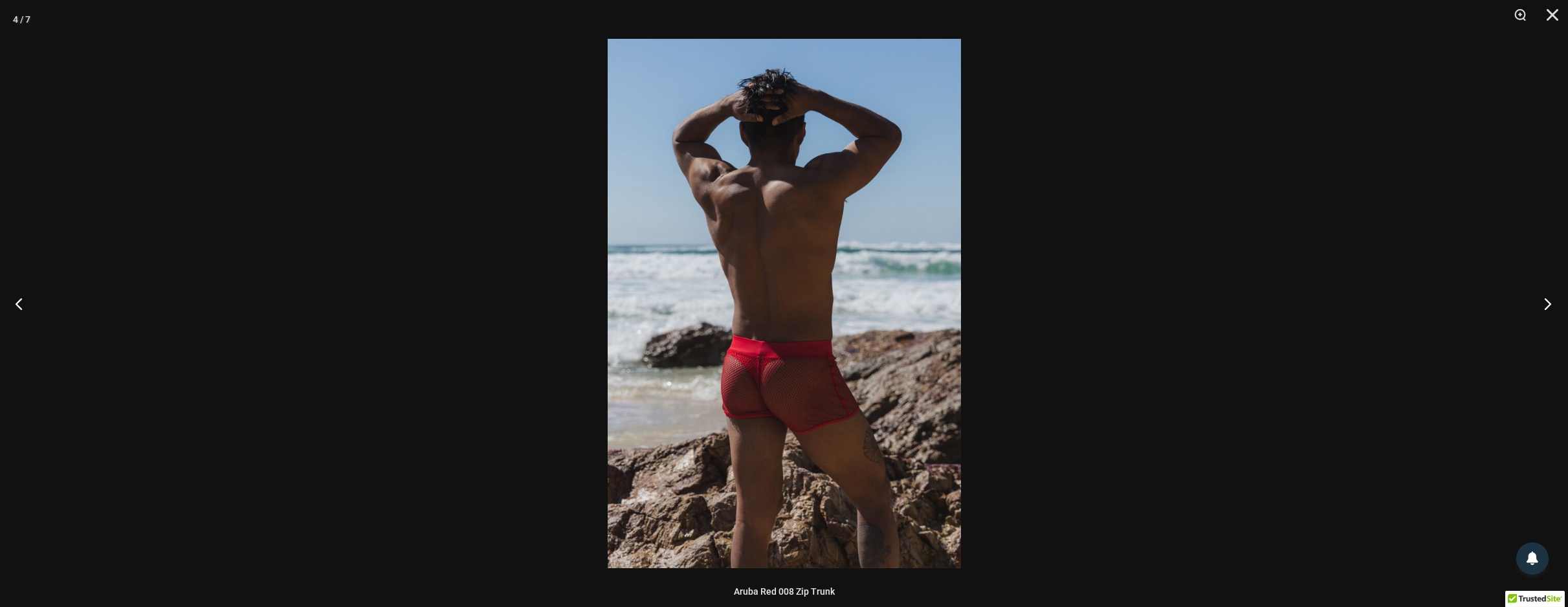
click at [1547, 305] on button "Next" at bounding box center [1544, 304] width 49 height 65
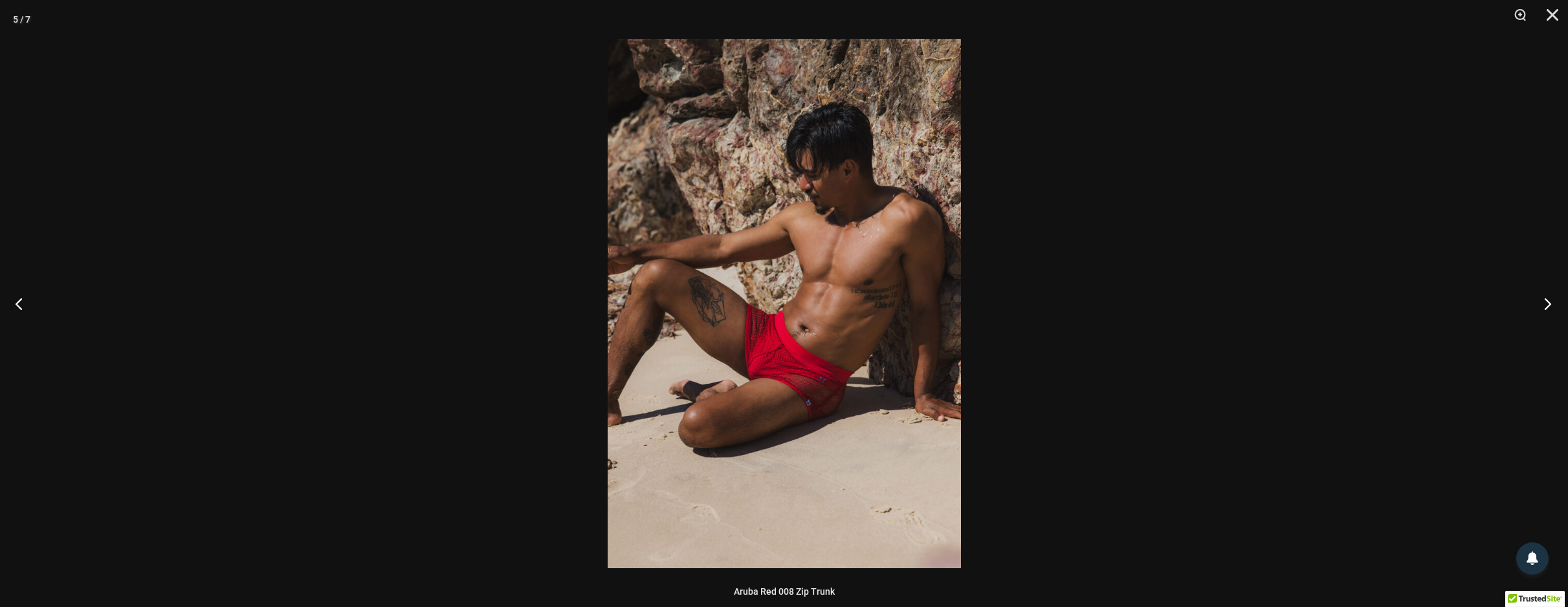
click at [1547, 305] on button "Next" at bounding box center [1544, 304] width 49 height 65
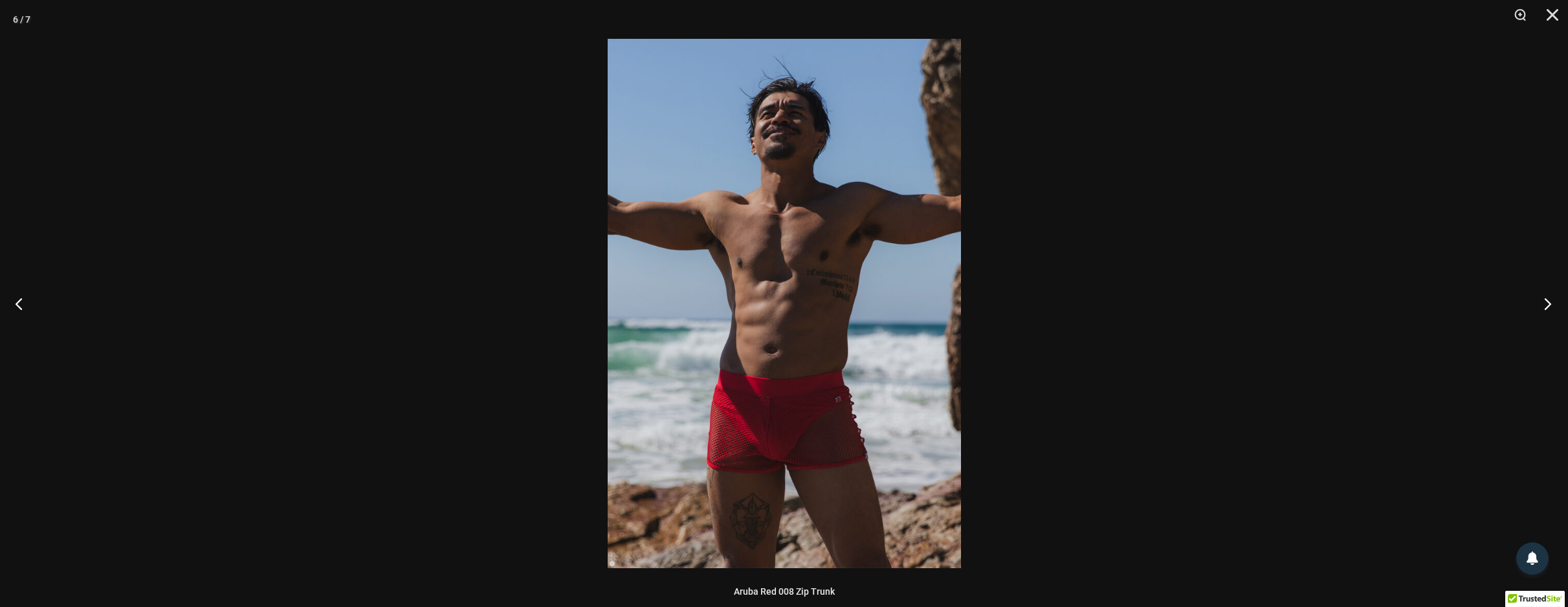
click at [1547, 305] on button "Next" at bounding box center [1544, 304] width 49 height 65
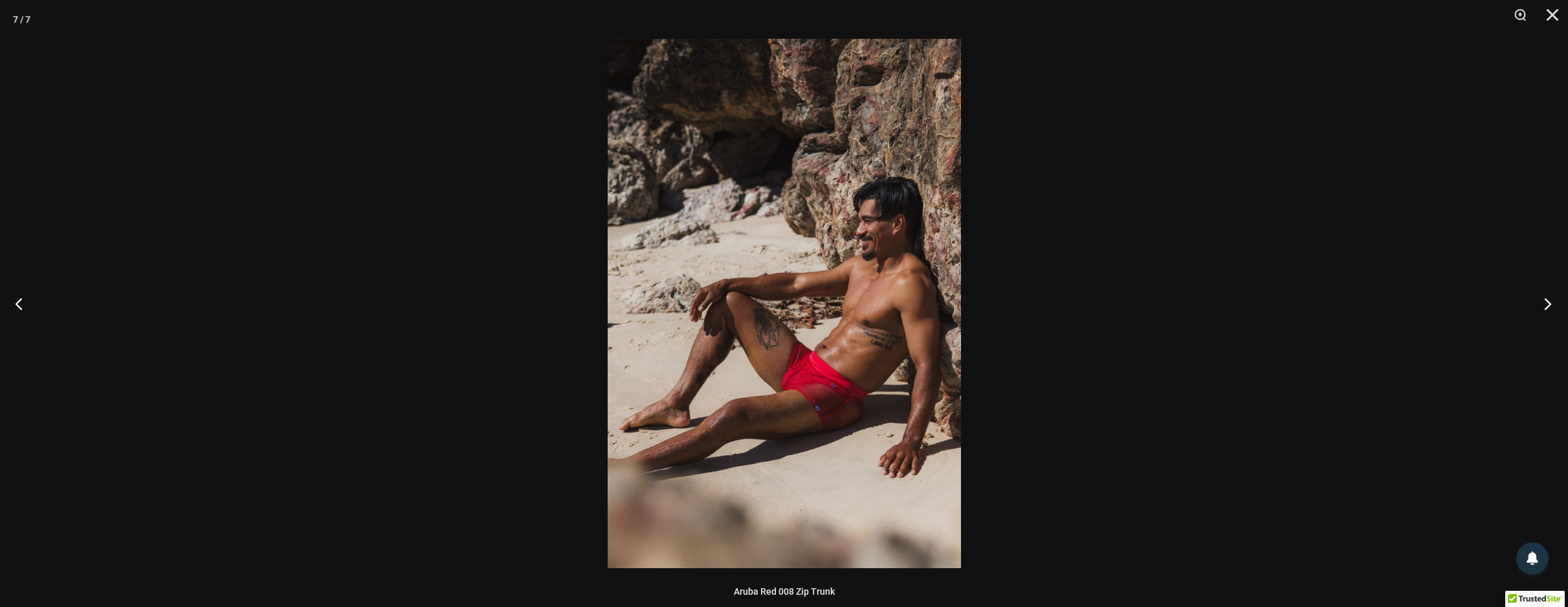
click at [1547, 305] on button "Next" at bounding box center [1544, 304] width 49 height 65
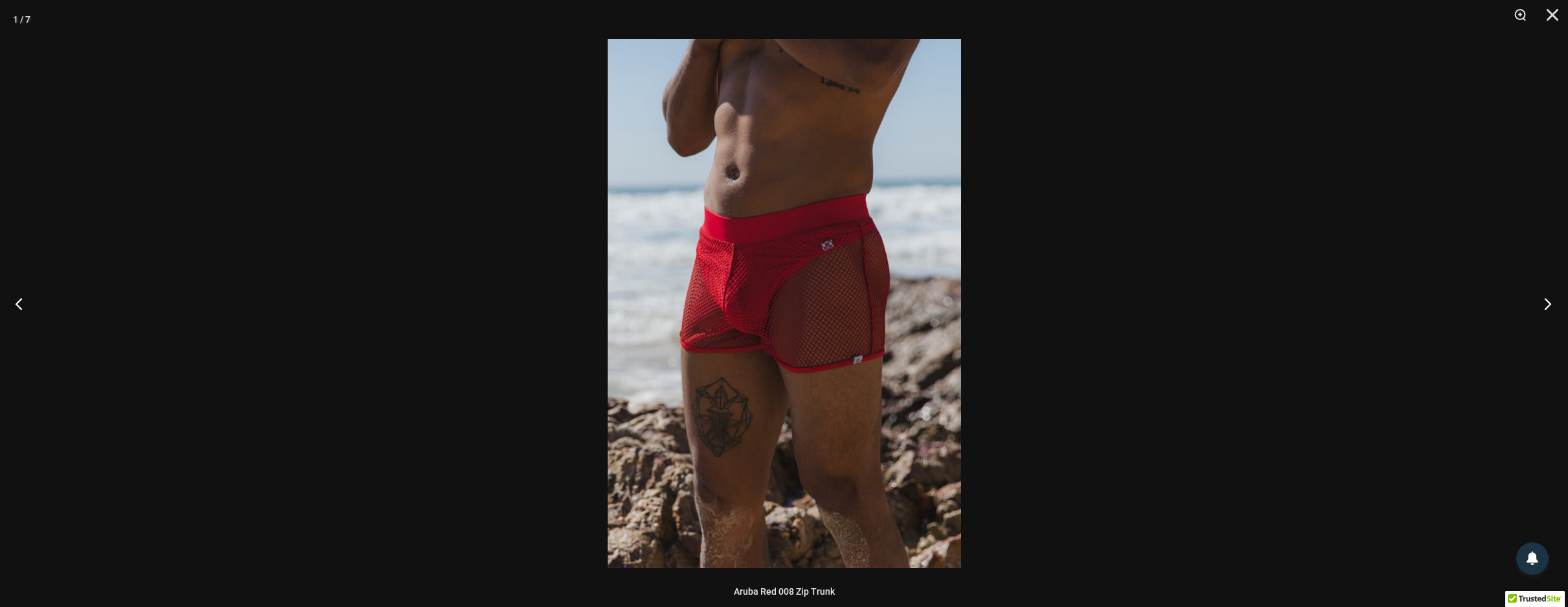
click at [1547, 305] on button "Next" at bounding box center [1544, 304] width 49 height 65
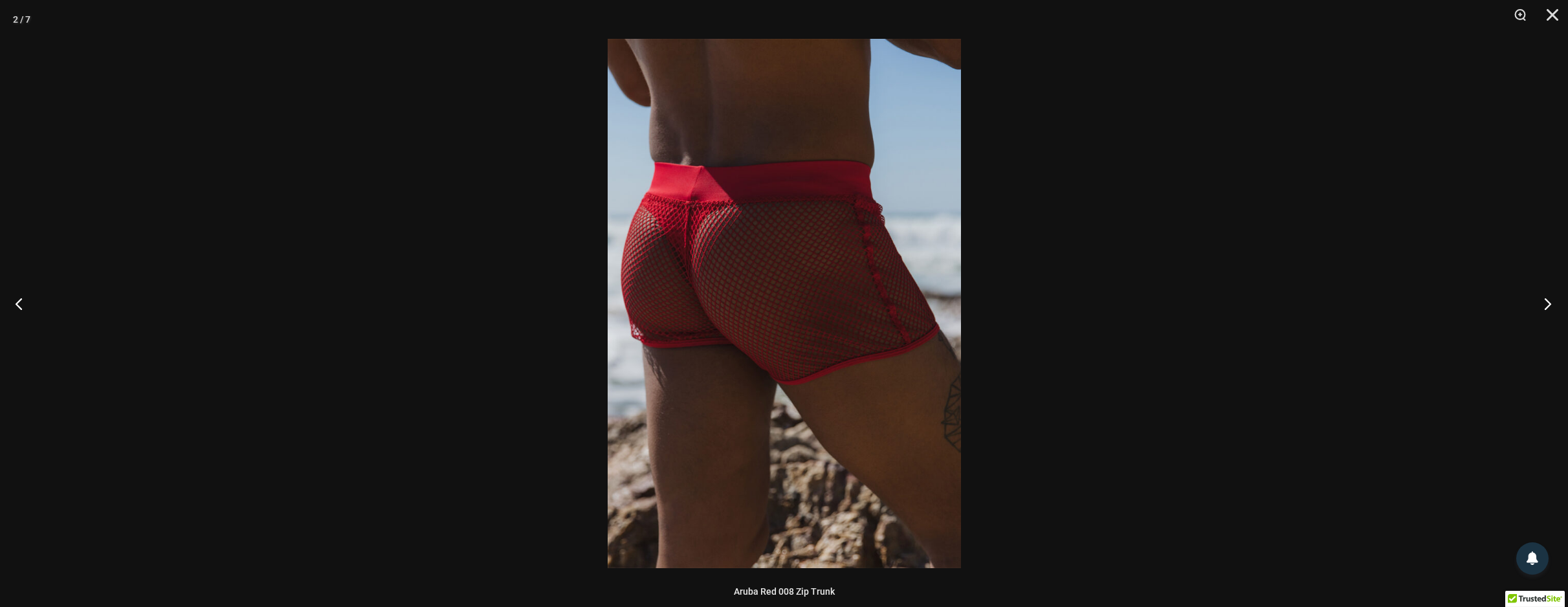
click at [1547, 304] on button "Next" at bounding box center [1544, 304] width 49 height 65
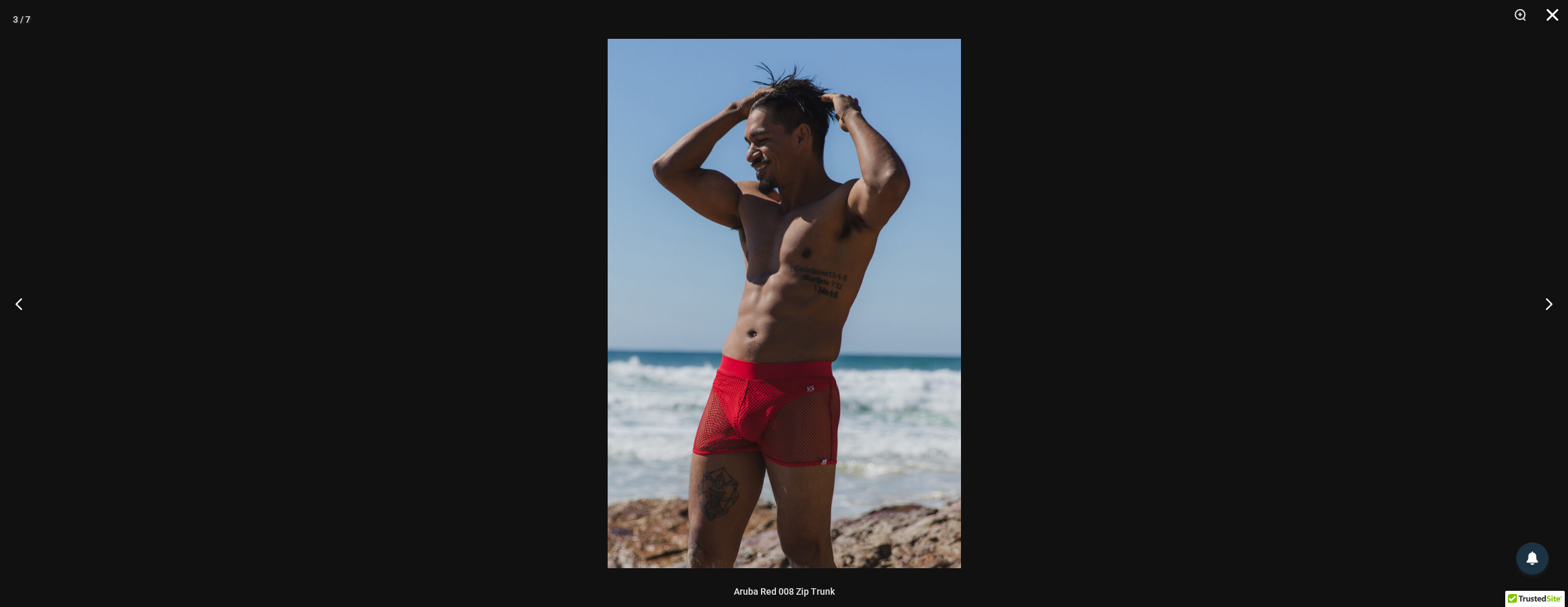
click at [1547, 14] on button "Close" at bounding box center [1548, 19] width 33 height 39
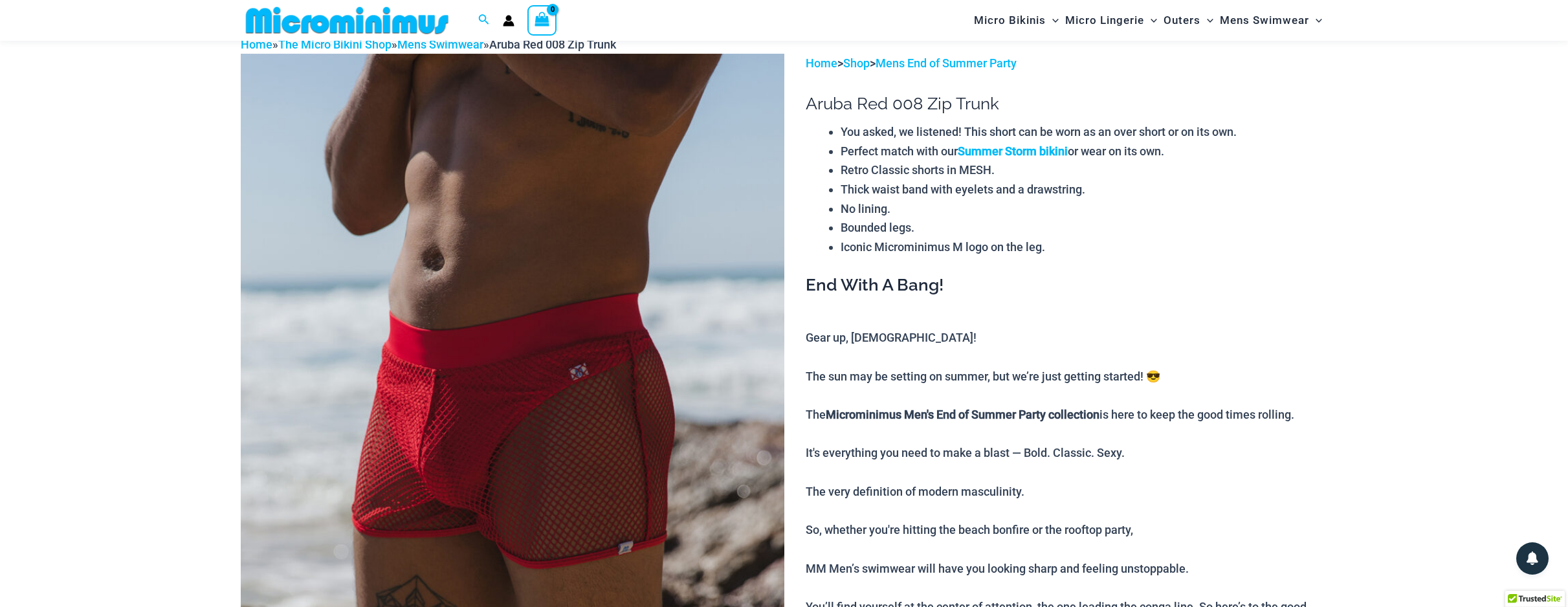
scroll to position [70, 0]
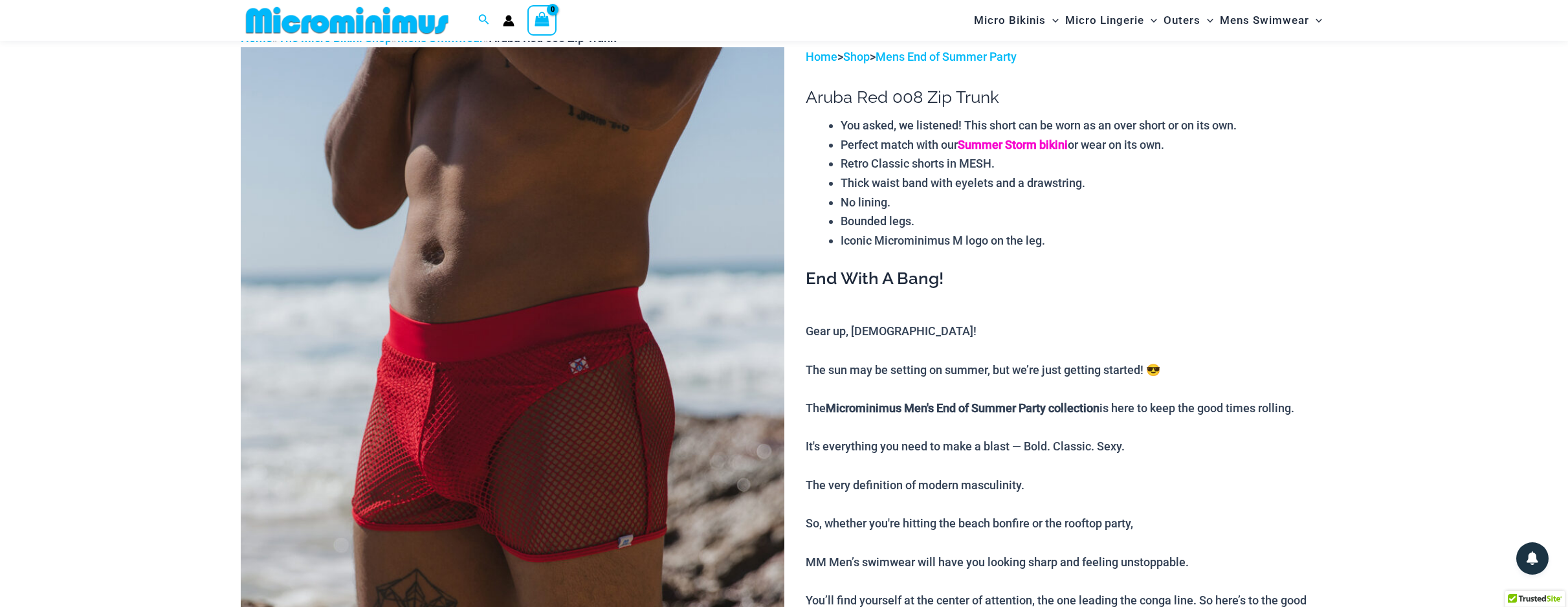
click at [1030, 143] on link "Summer Storm bikini" at bounding box center [1012, 145] width 110 height 13
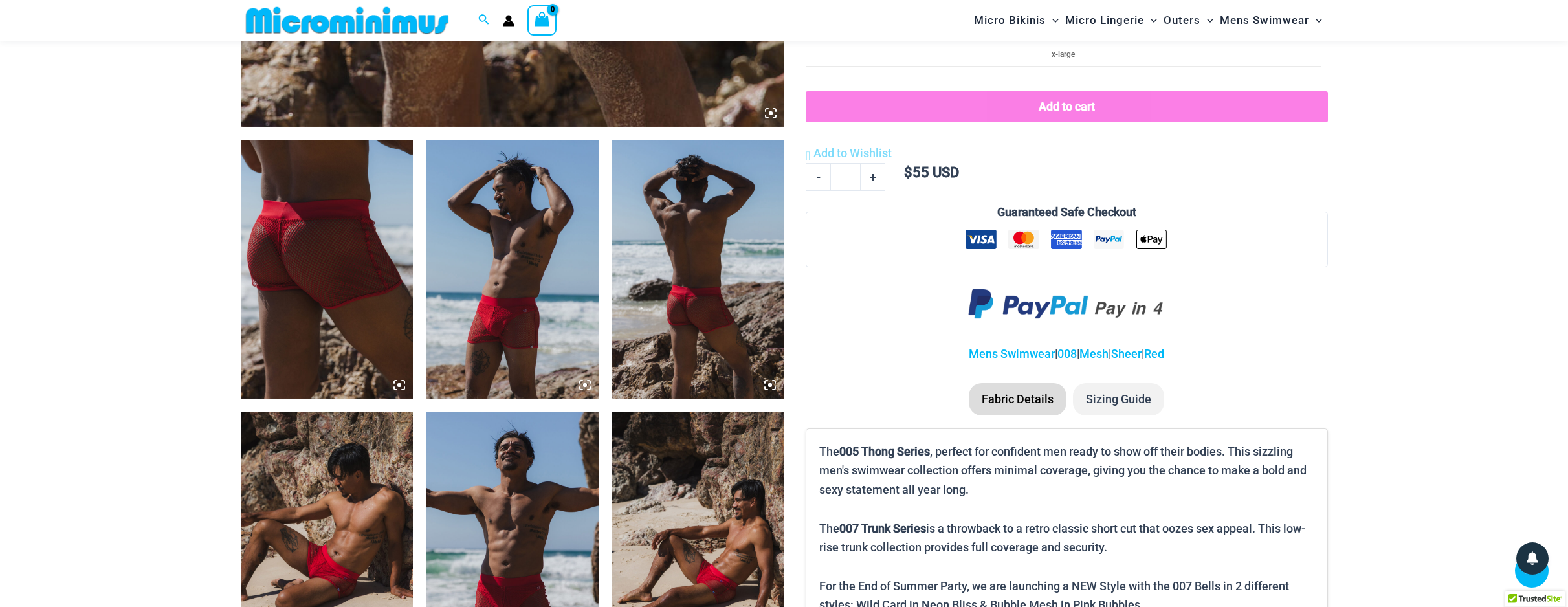
scroll to position [812, 0]
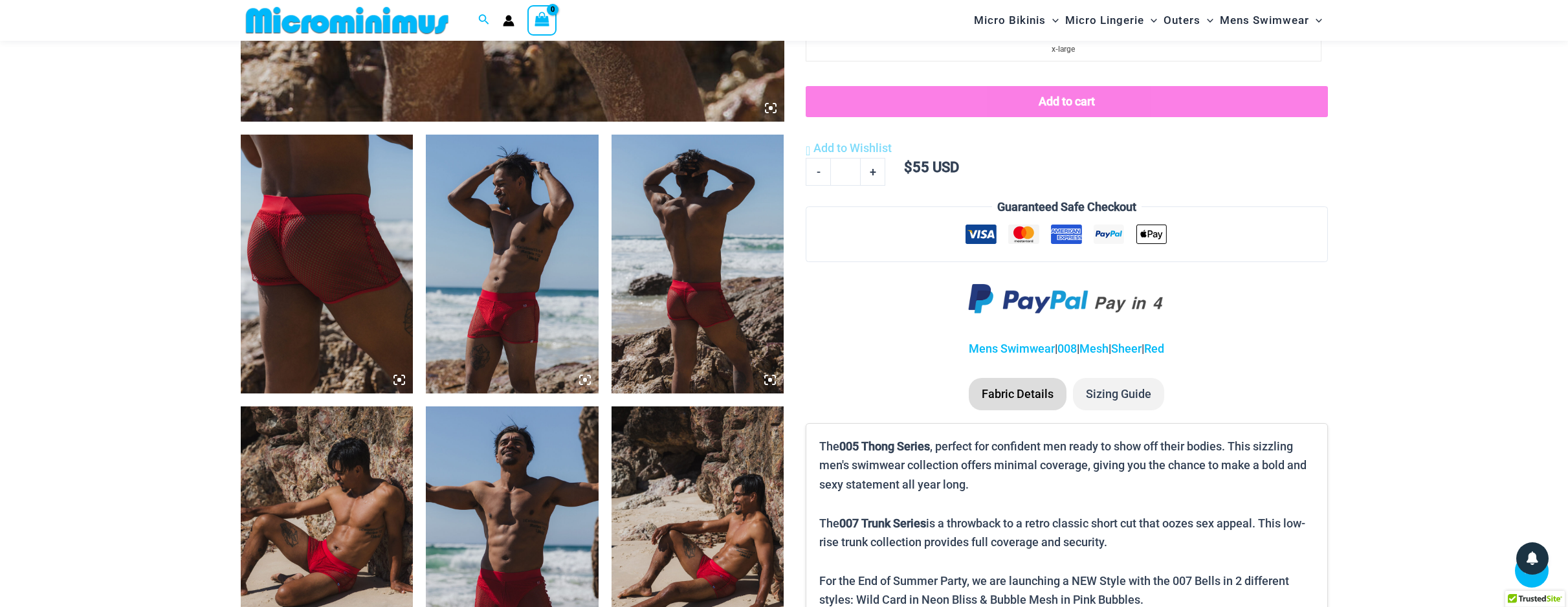
click at [681, 356] on img at bounding box center [698, 264] width 173 height 259
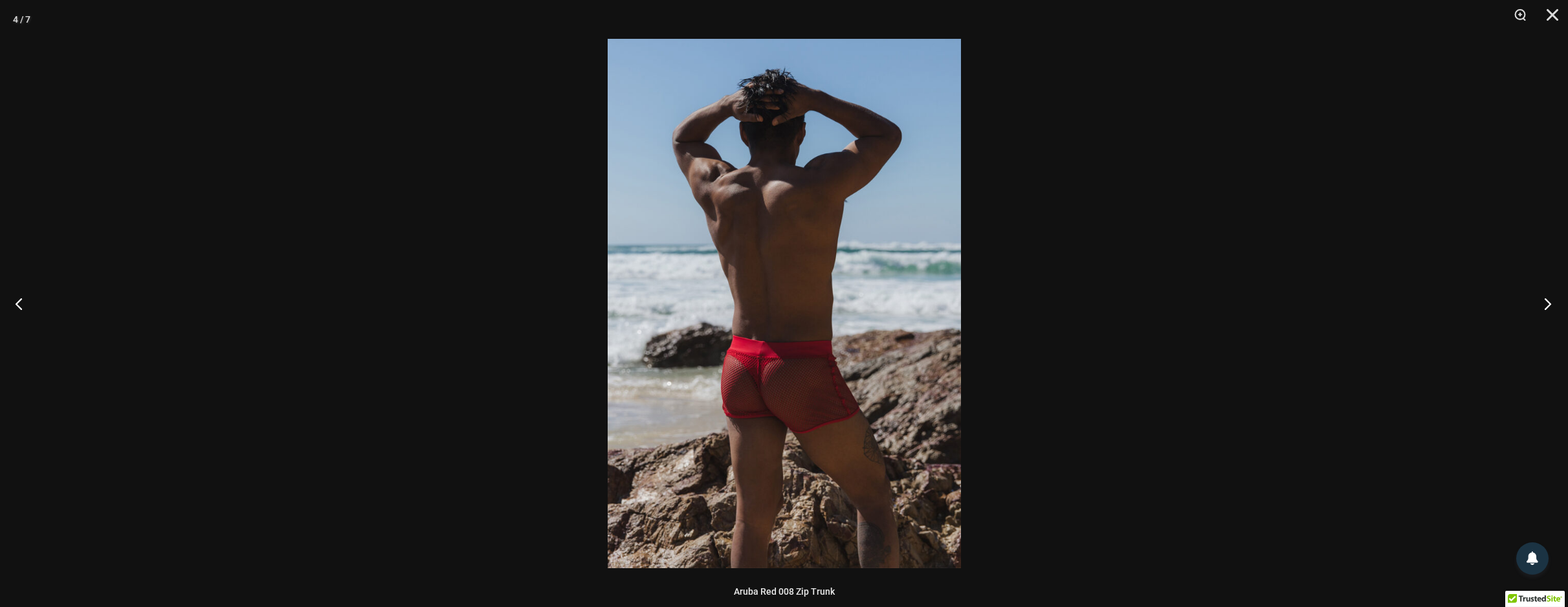
click at [1550, 305] on button "Next" at bounding box center [1544, 304] width 49 height 65
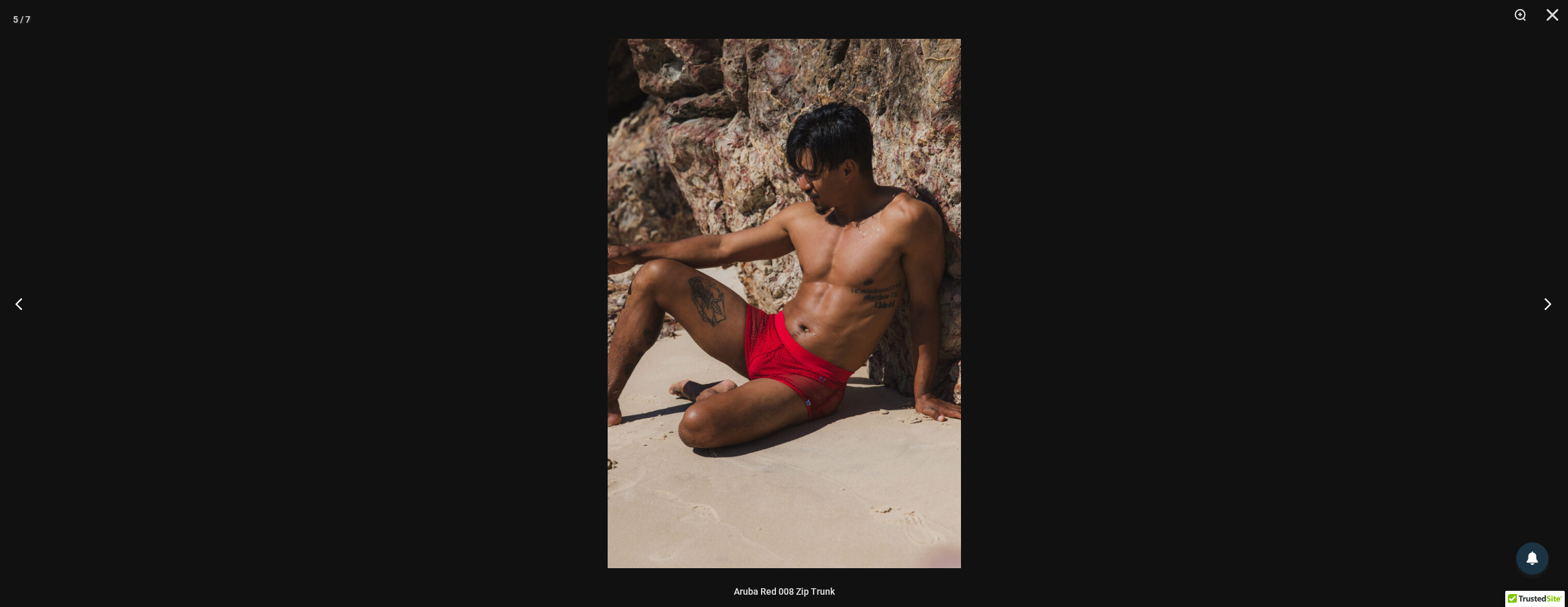
click at [1550, 305] on button "Next" at bounding box center [1544, 304] width 49 height 65
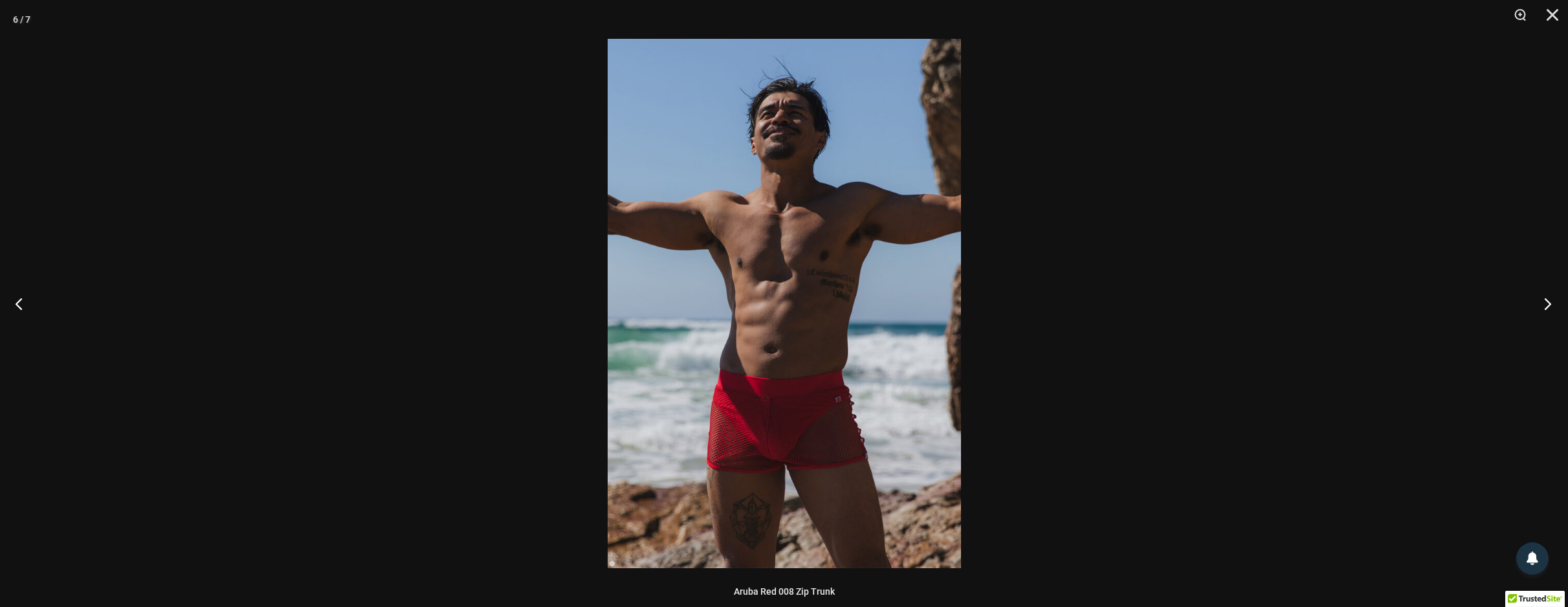
click at [1550, 305] on button "Next" at bounding box center [1544, 304] width 49 height 65
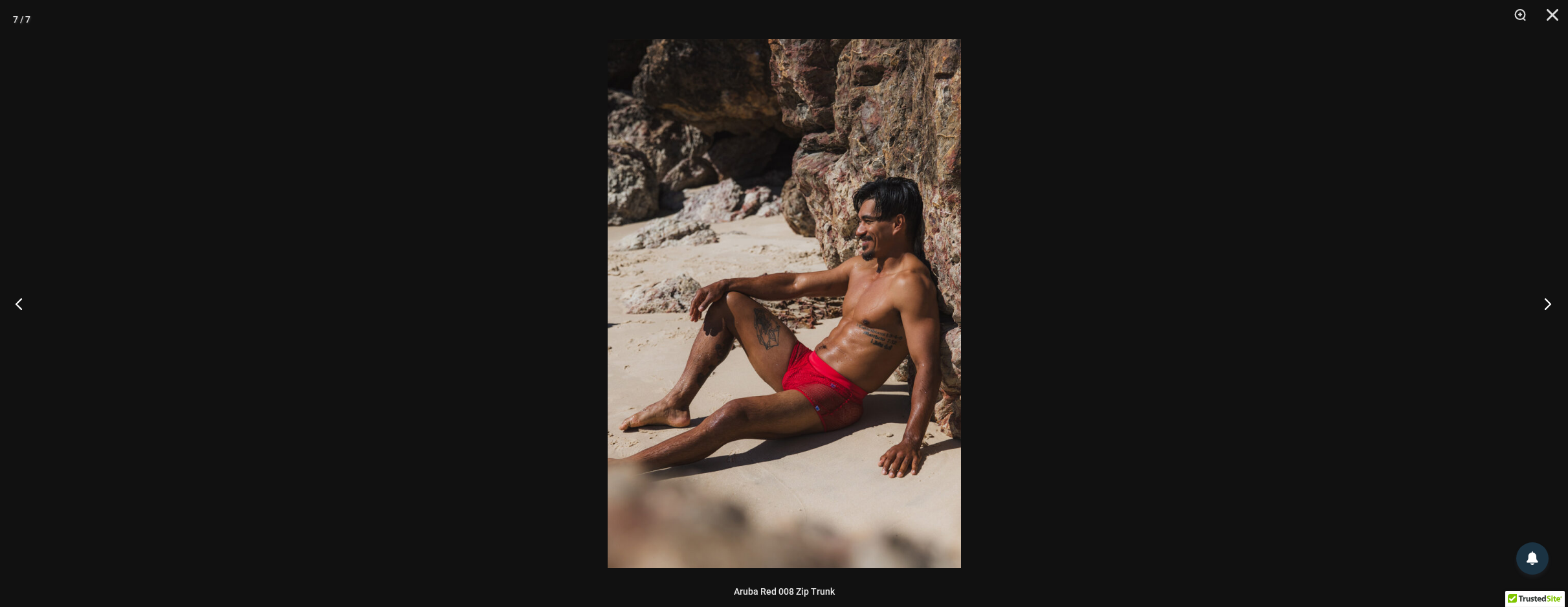
click at [1550, 305] on button "Next" at bounding box center [1544, 304] width 49 height 65
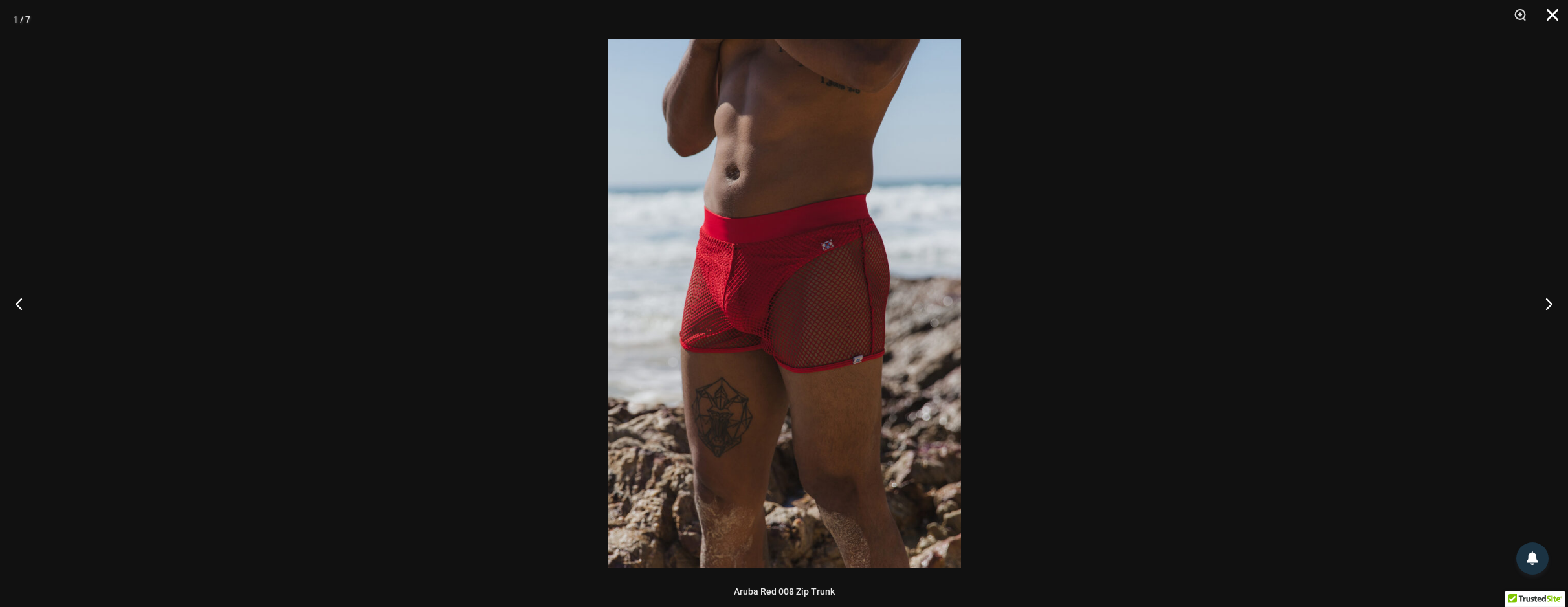
click at [1553, 18] on button "Close" at bounding box center [1548, 19] width 33 height 39
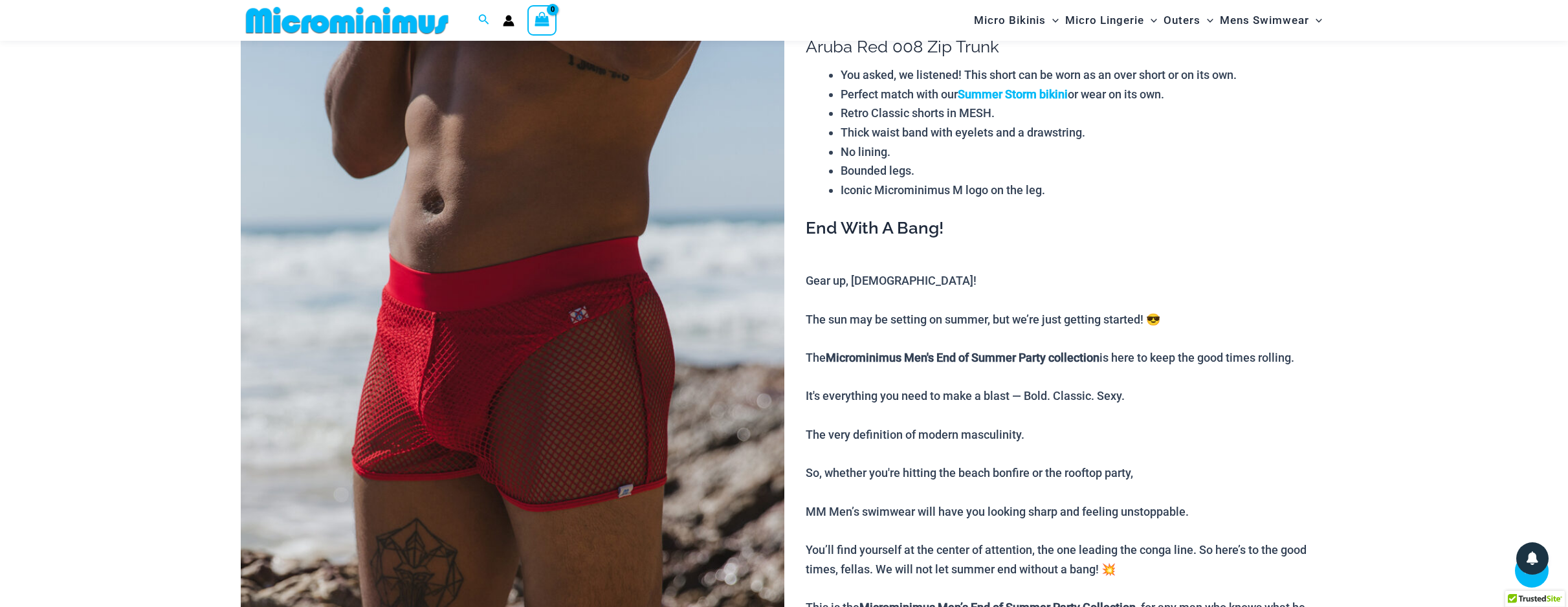
scroll to position [0, 0]
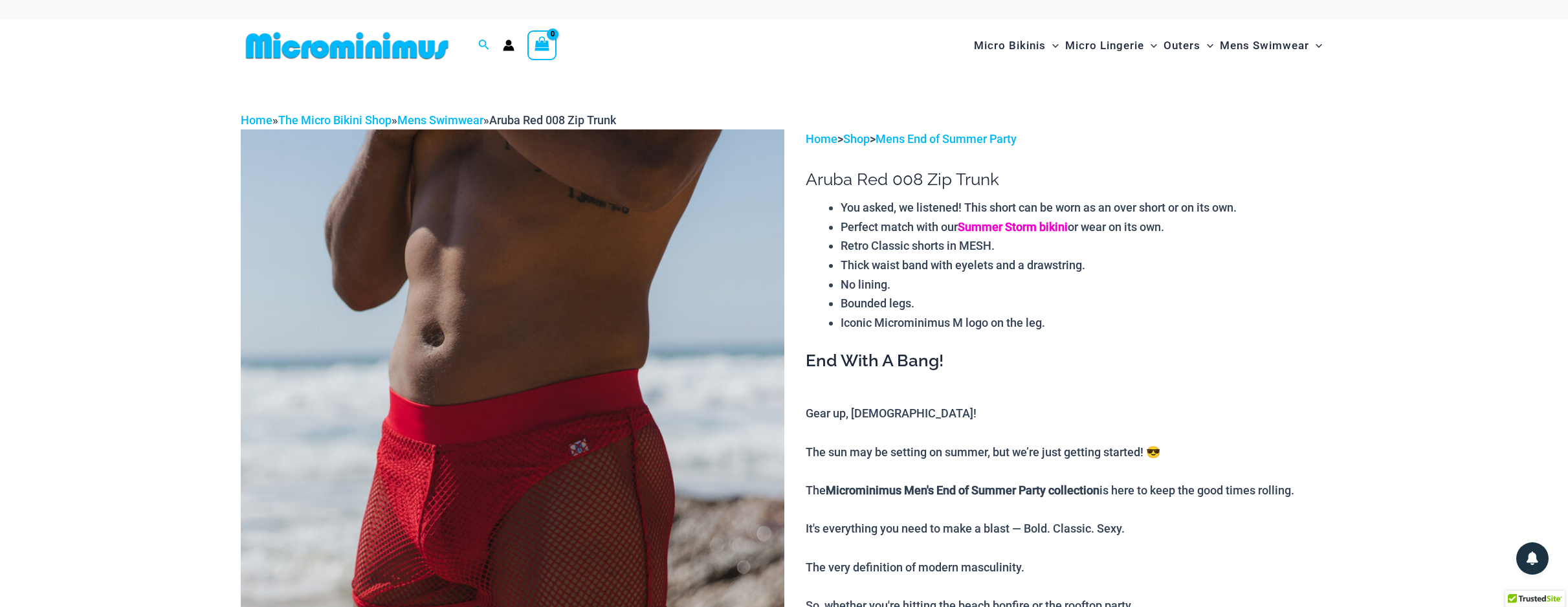
click at [1036, 223] on link "Summer Storm bikini" at bounding box center [1012, 227] width 110 height 13
click at [1034, 224] on link "Summer Storm bikini" at bounding box center [1012, 227] width 110 height 13
click at [938, 137] on link "Mens End of Summer Party" at bounding box center [946, 139] width 141 height 13
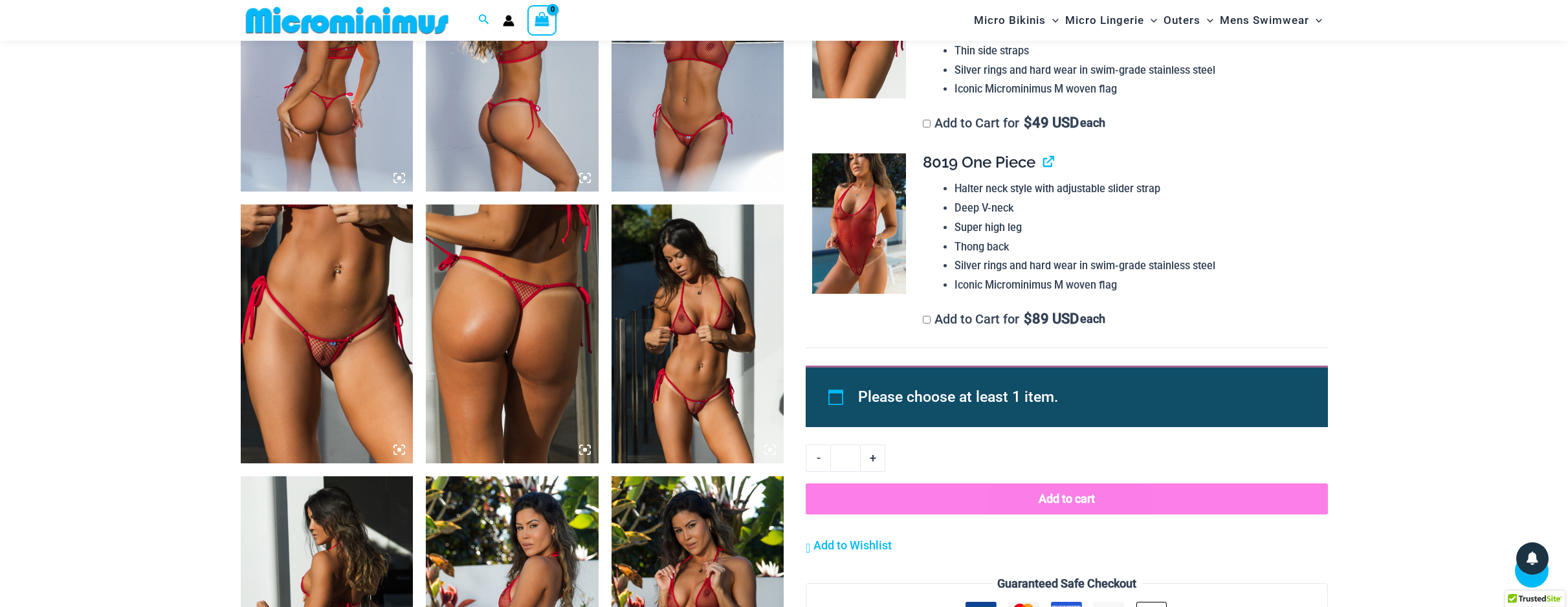
scroll to position [1012, 0]
